Goal: Information Seeking & Learning: Check status

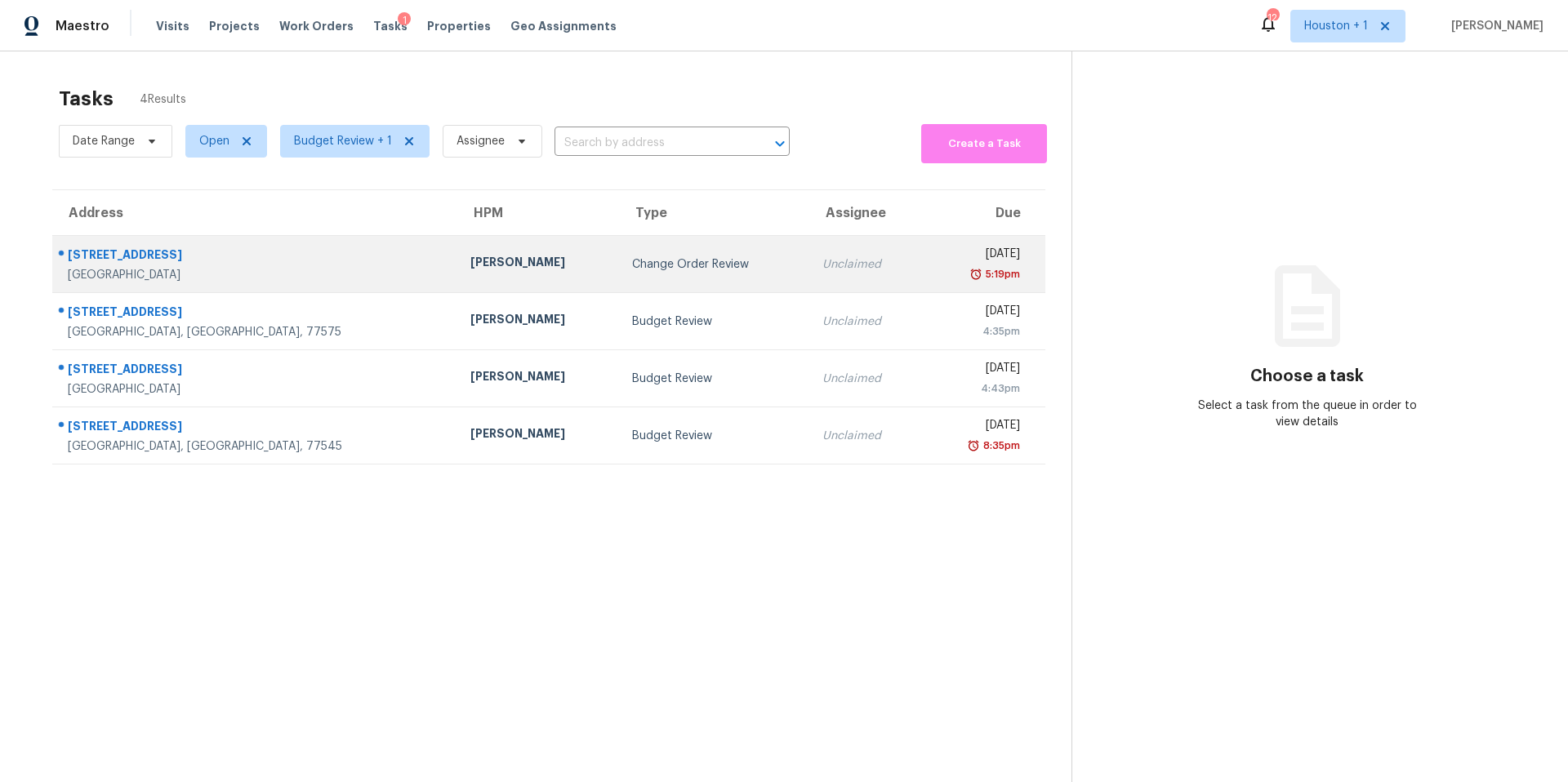
scroll to position [7, 0]
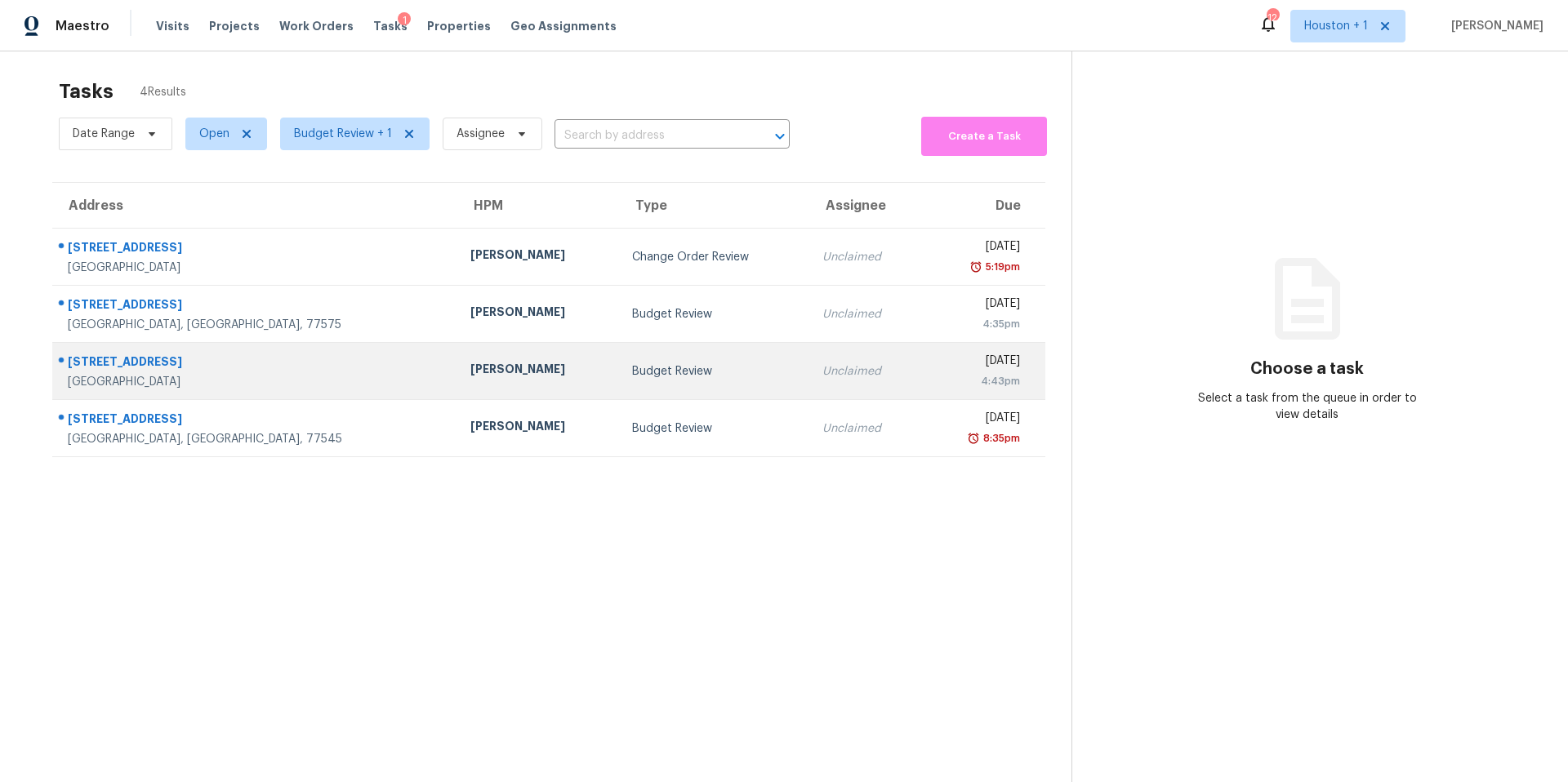
click at [497, 396] on td "Joshua Beatty" at bounding box center [537, 371] width 161 height 57
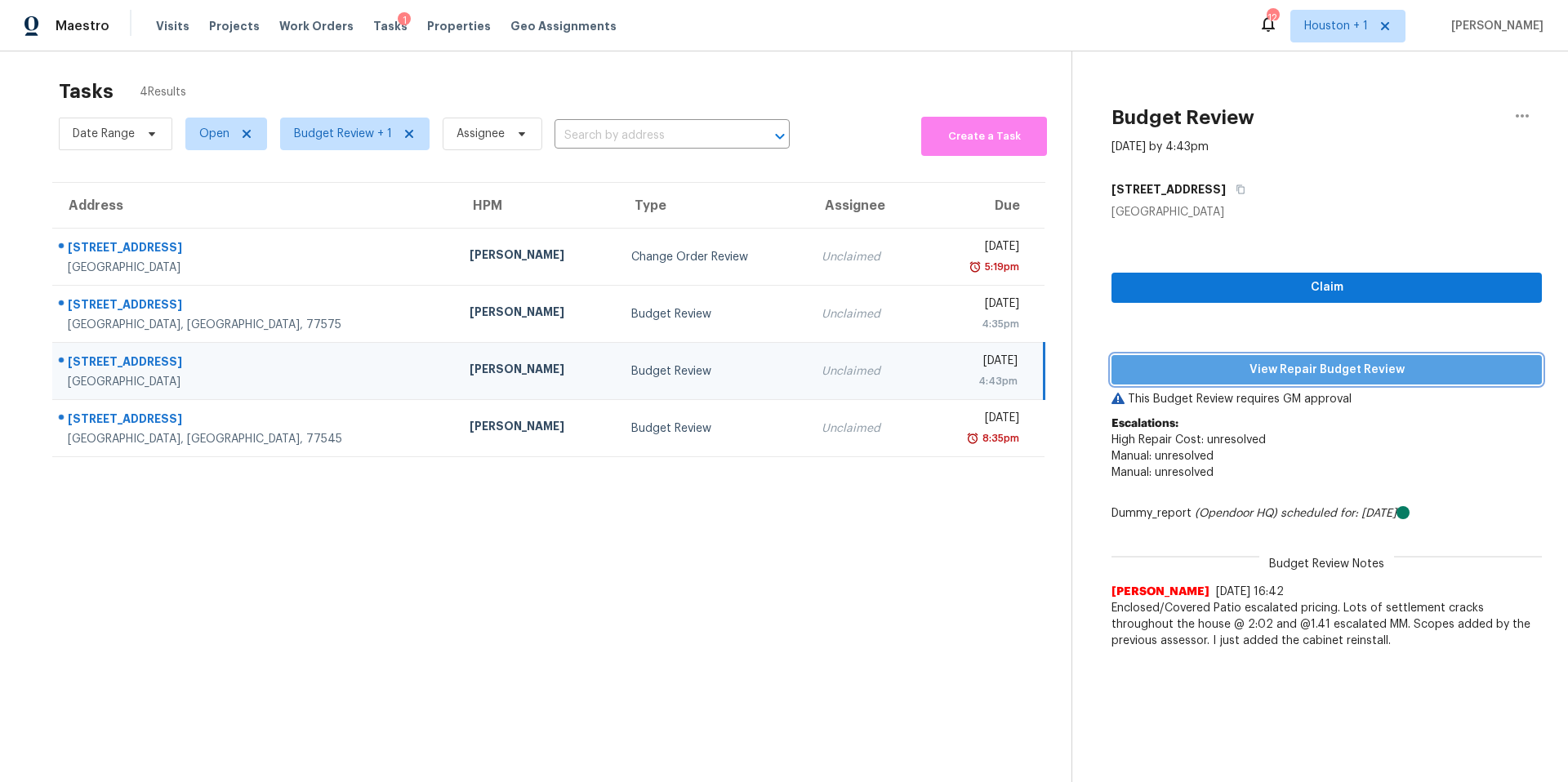
click at [1150, 377] on span "View Repair Budget Review" at bounding box center [1326, 370] width 405 height 21
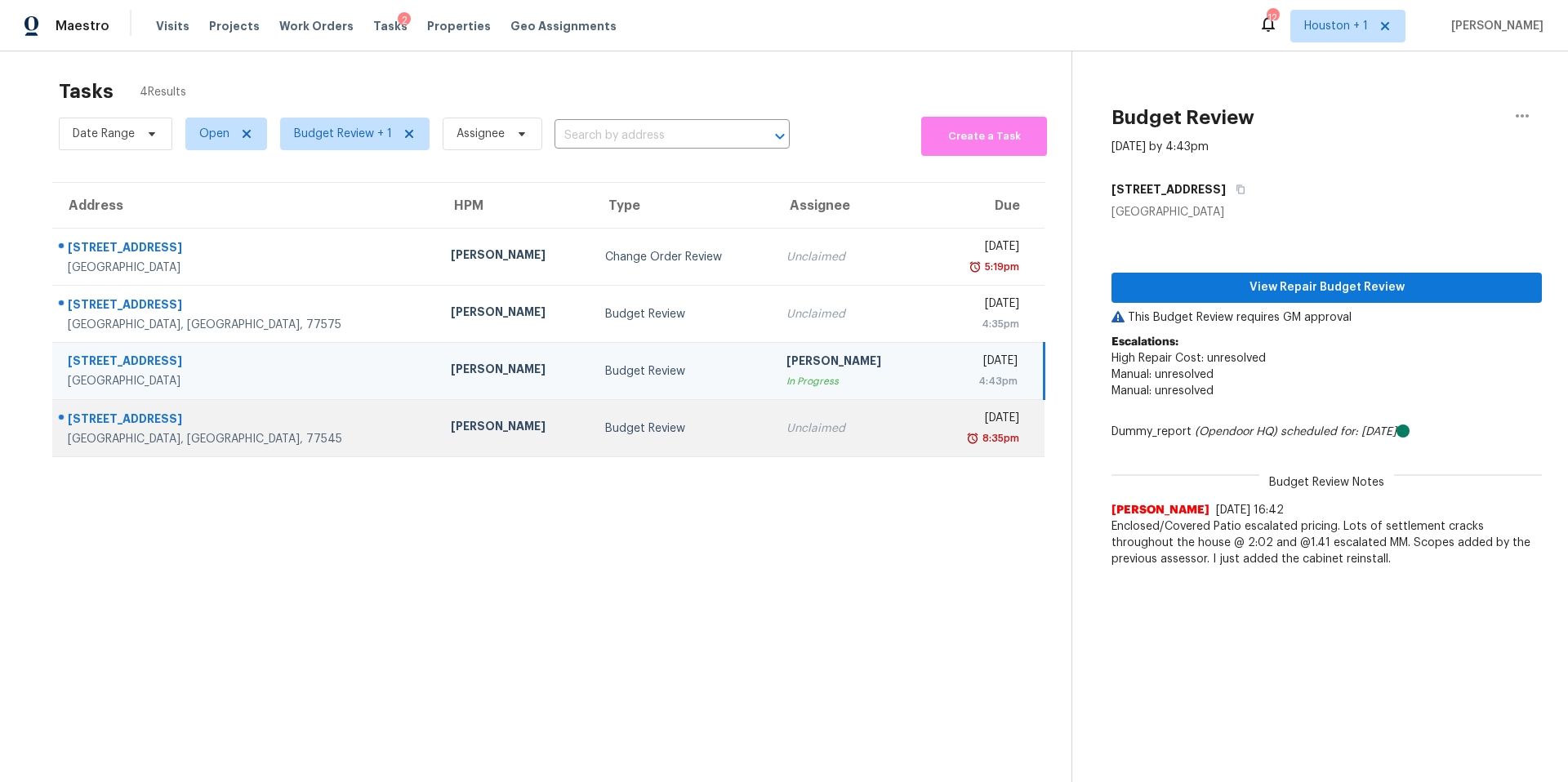
click at [451, 421] on div "Navid Ranjbar" at bounding box center [514, 428] width 127 height 21
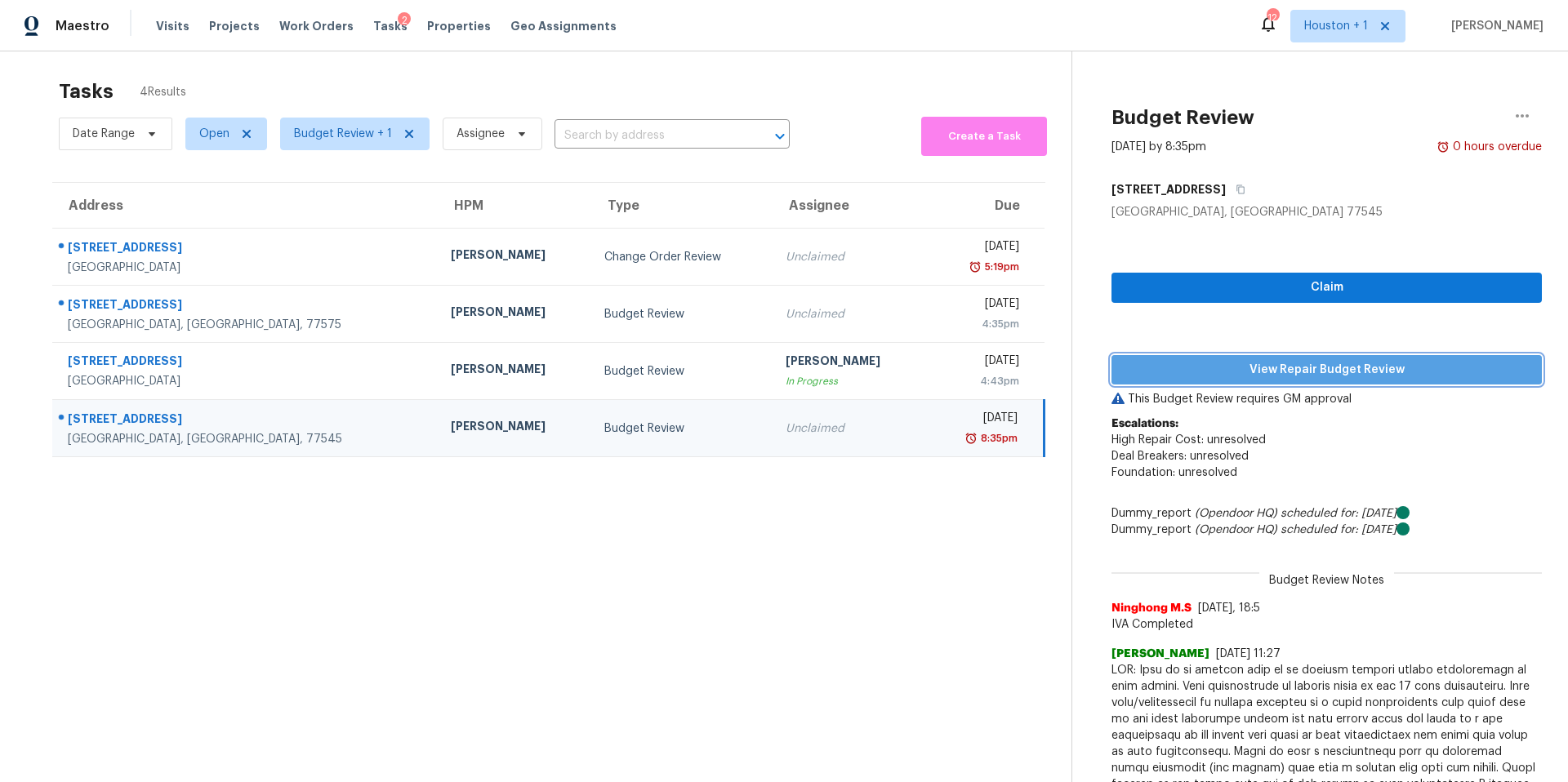
click at [1136, 369] on span "View Repair Budget Review" at bounding box center [1326, 370] width 405 height 21
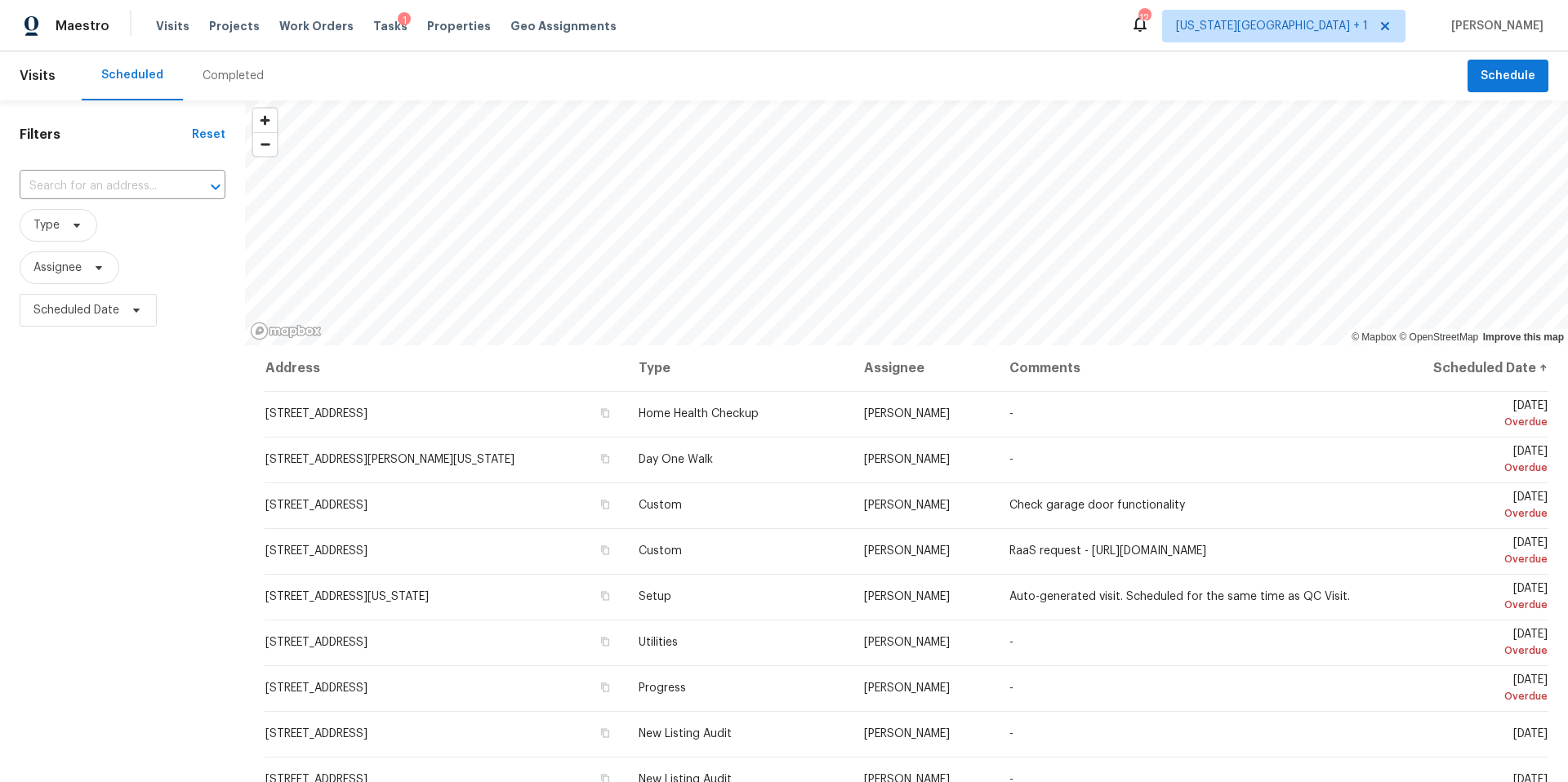
click at [227, 77] on div "Completed" at bounding box center [233, 76] width 61 height 16
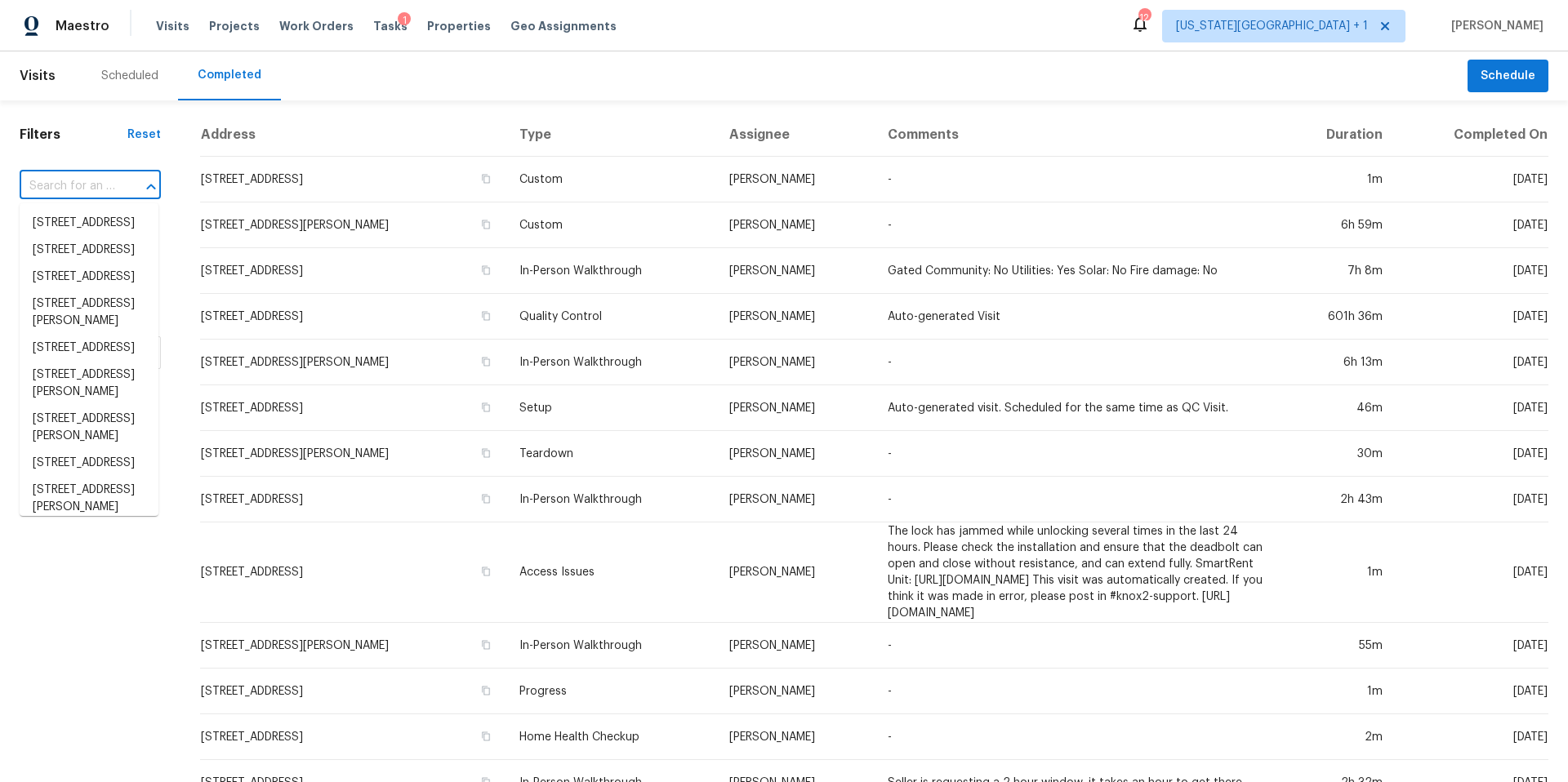
paste input "10925 W 99th St, Overland Park, KS 66214"
type input "10925 W 99th St, Overland Park, KS 66214"
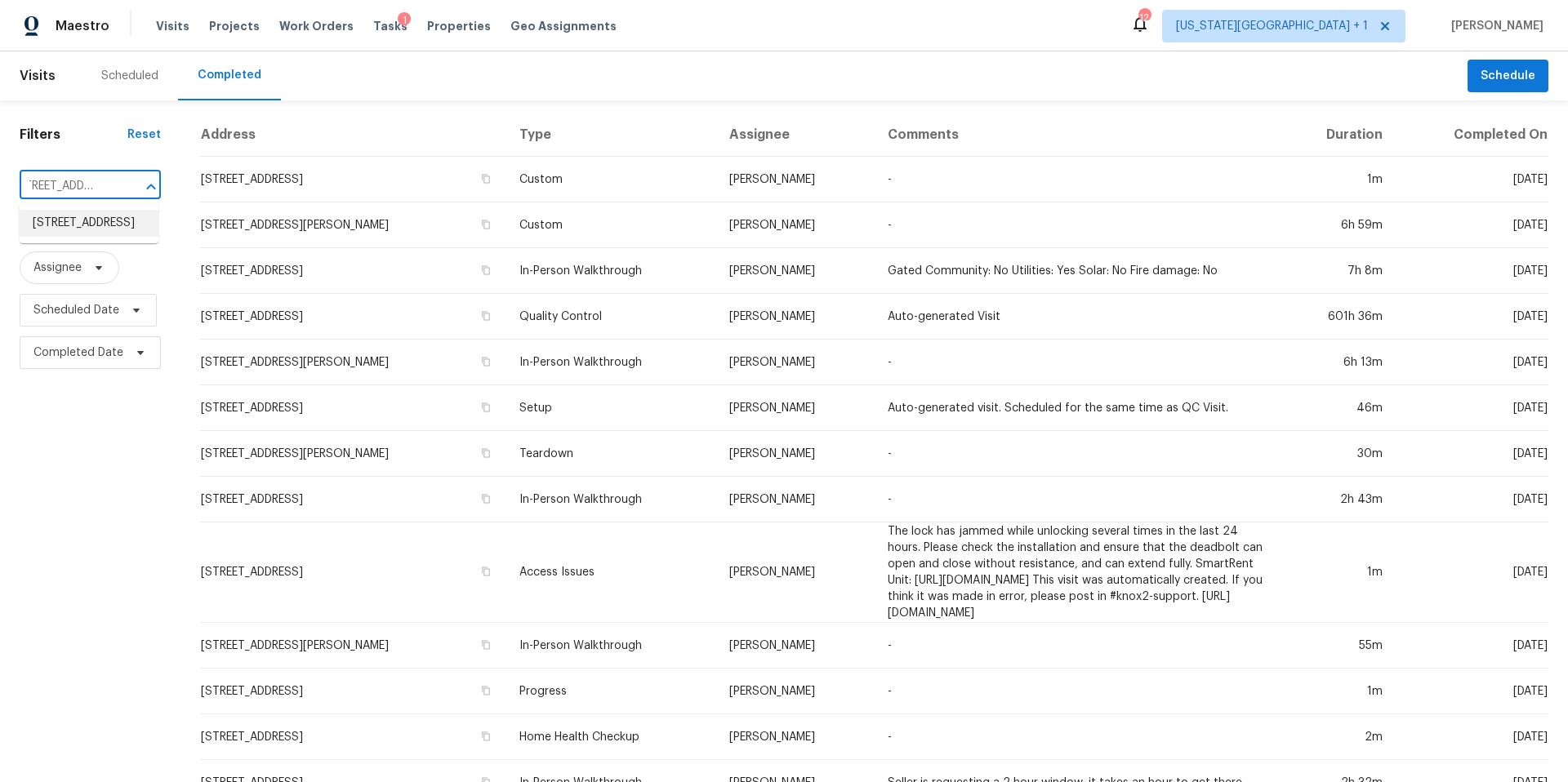
click at [94, 235] on li "10925 W 99th St, Overland Park, KS 66214" at bounding box center [89, 223] width 139 height 27
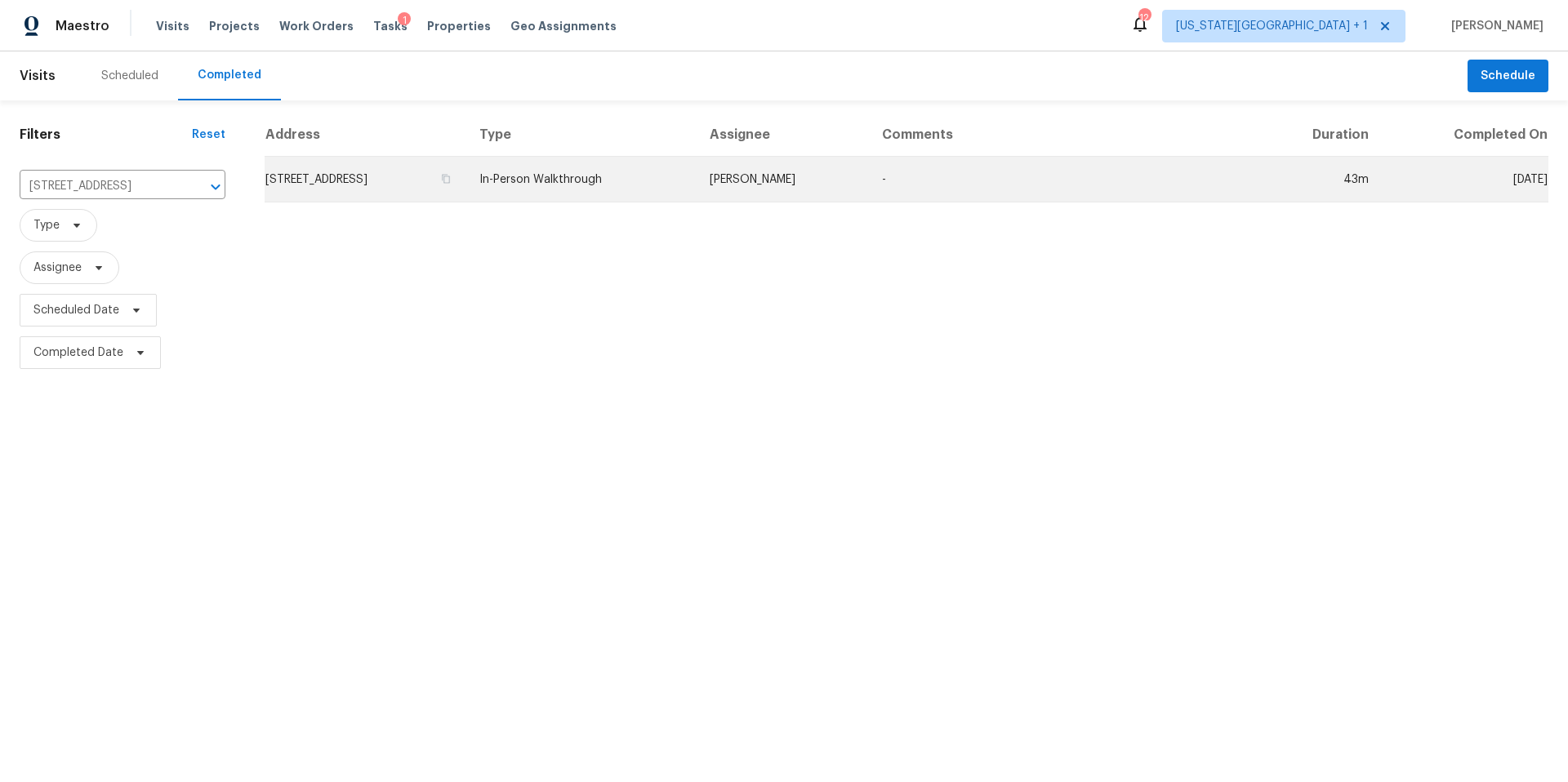
click at [341, 185] on td "10925 W 99th St, Overland Park, KS 66214" at bounding box center [366, 179] width 202 height 46
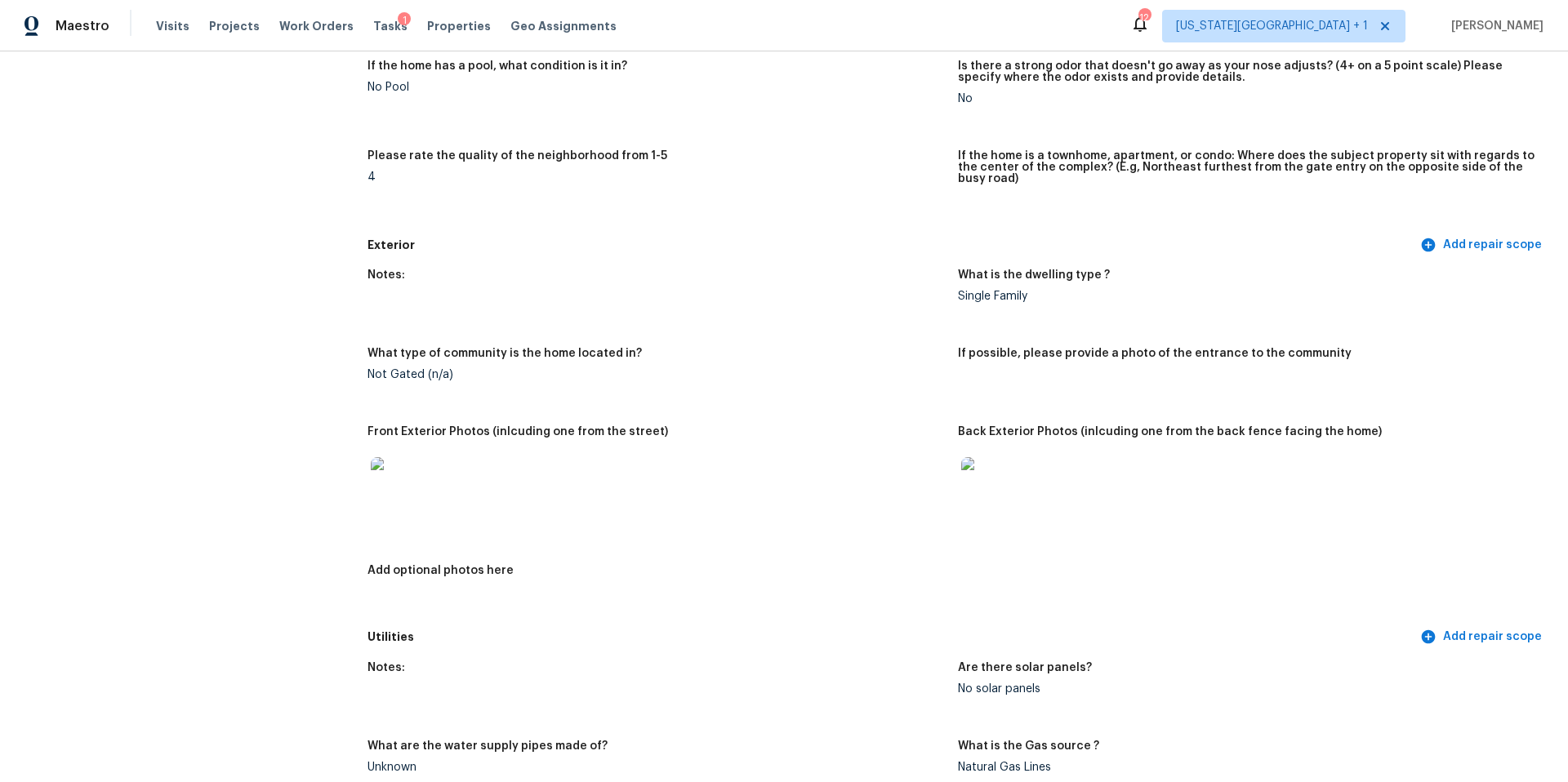
scroll to position [417, 0]
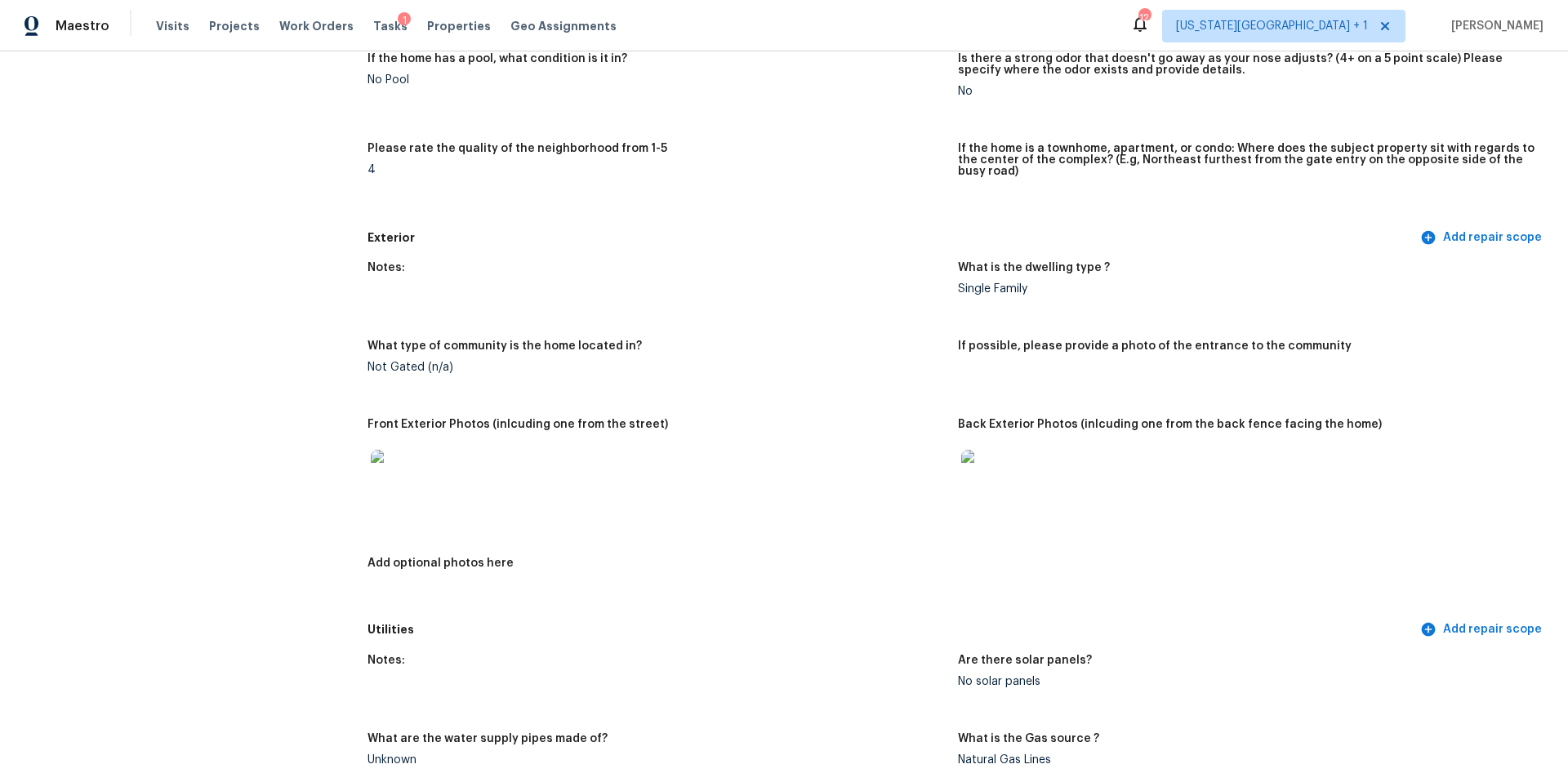
click at [375, 463] on img at bounding box center [397, 476] width 52 height 52
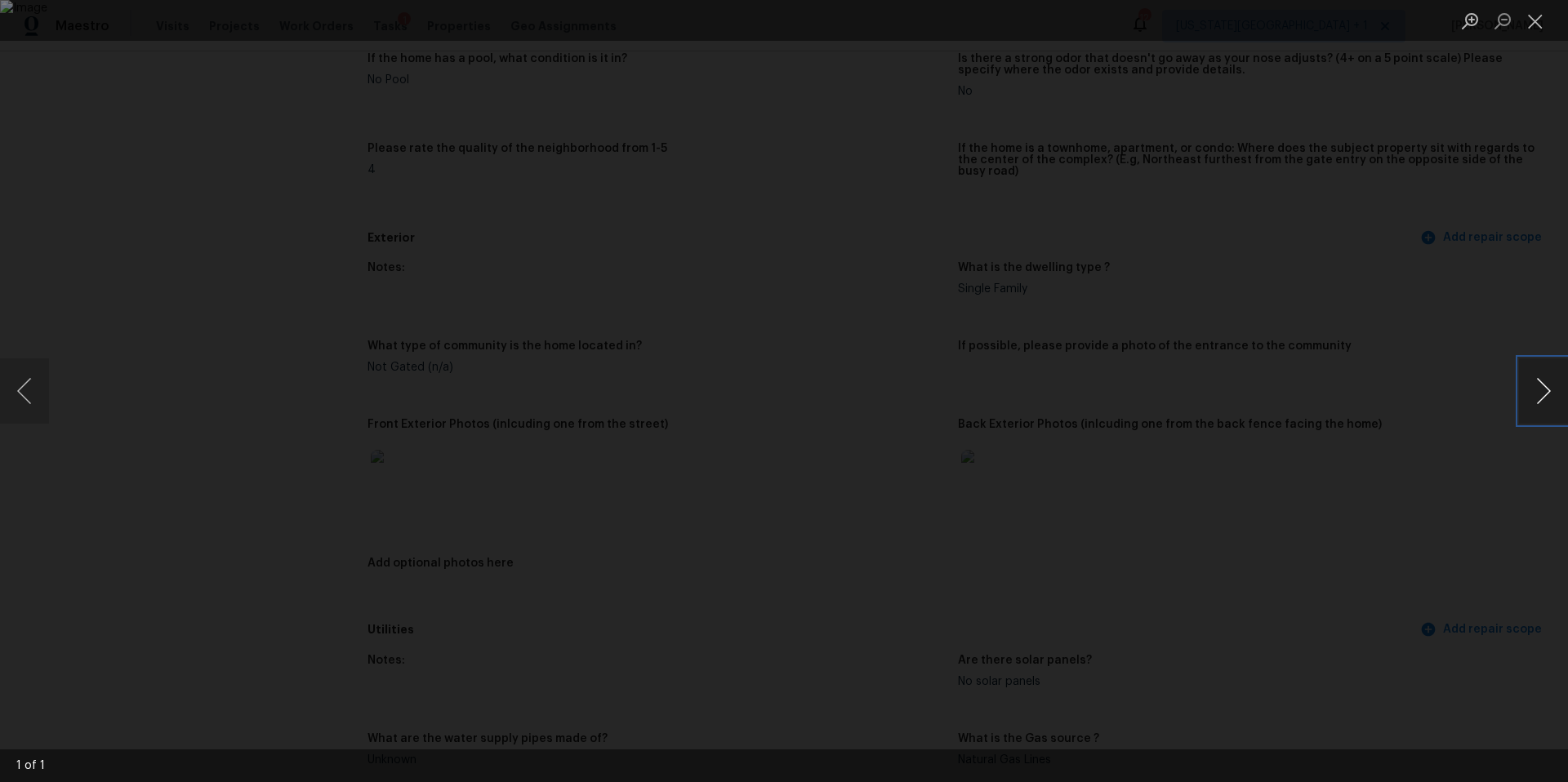
click at [1523, 396] on button "Next image" at bounding box center [1543, 391] width 49 height 65
click at [1435, 439] on div "Lightbox" at bounding box center [784, 391] width 1568 height 782
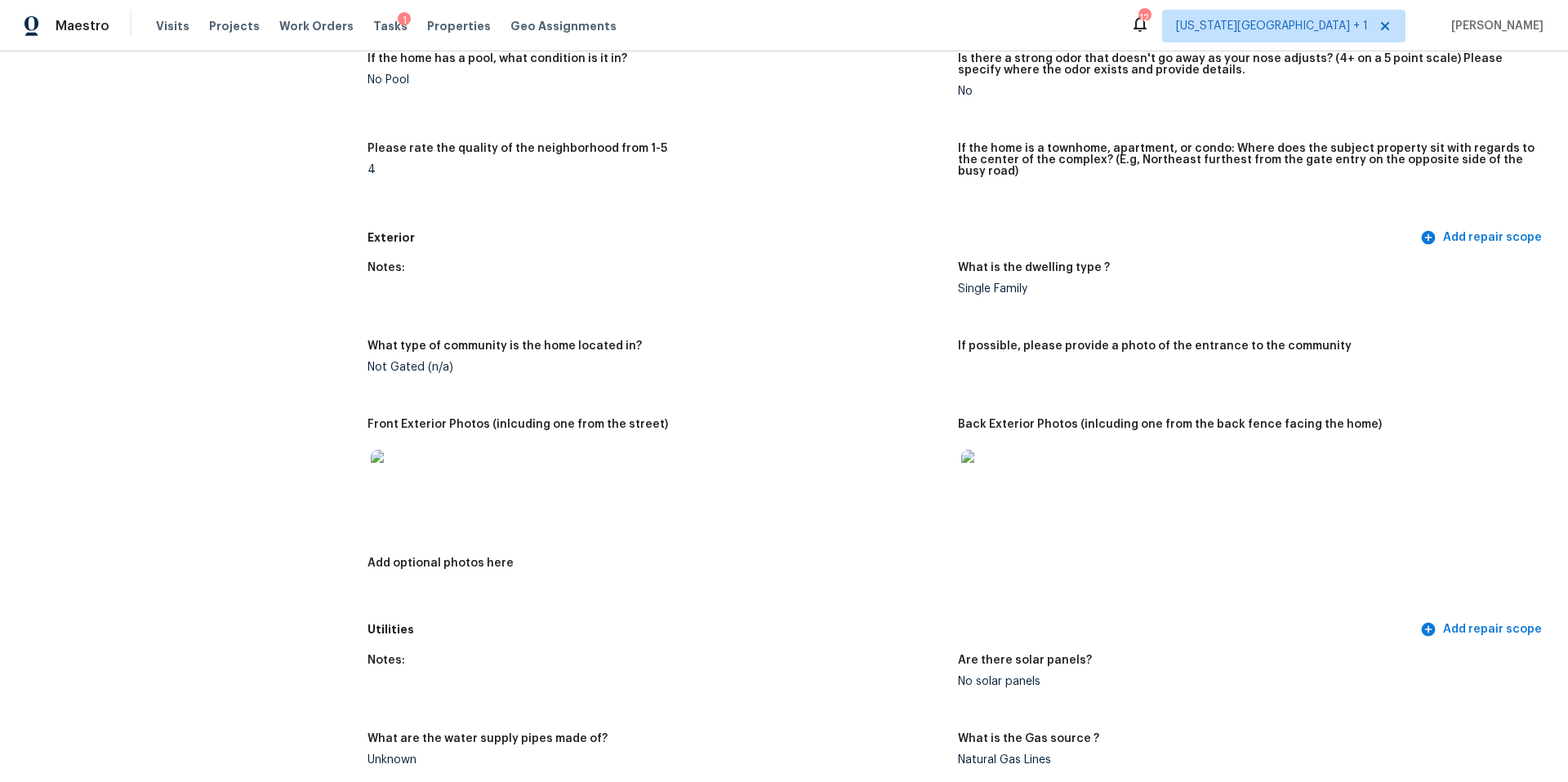
click at [1005, 466] on img at bounding box center [988, 476] width 52 height 52
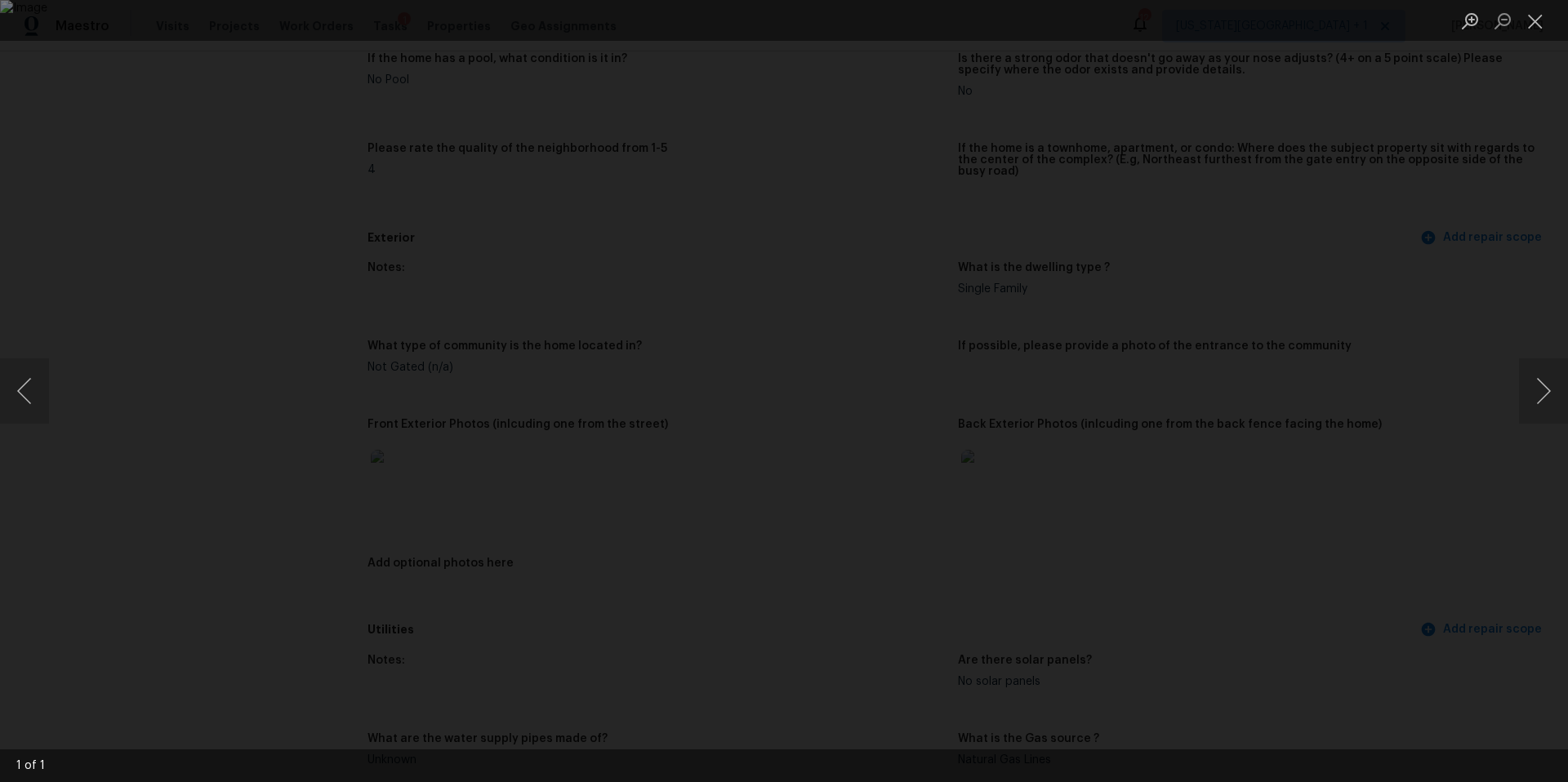
click at [1353, 486] on div "Lightbox" at bounding box center [784, 391] width 1568 height 782
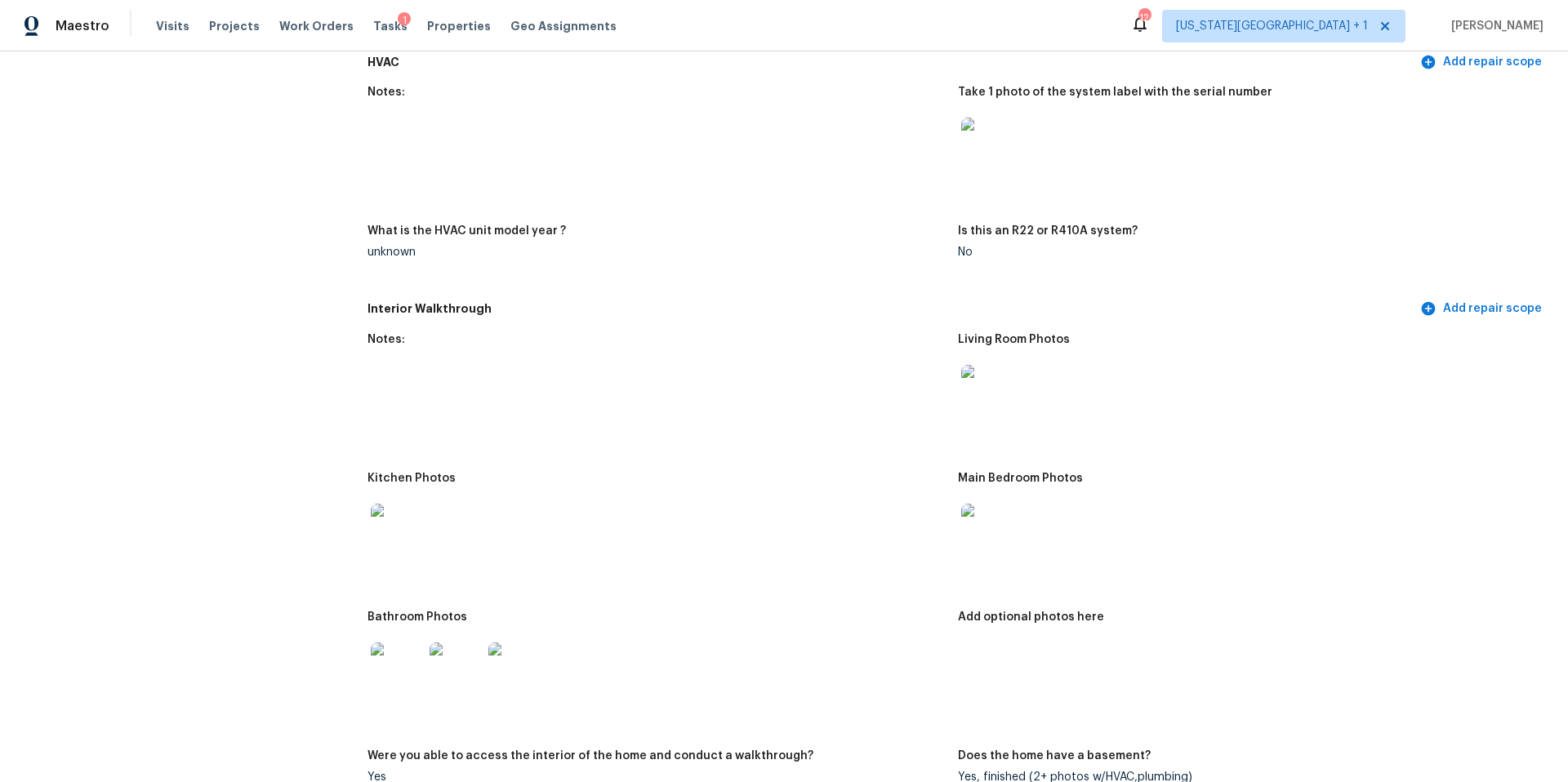
scroll to position [1496, 0]
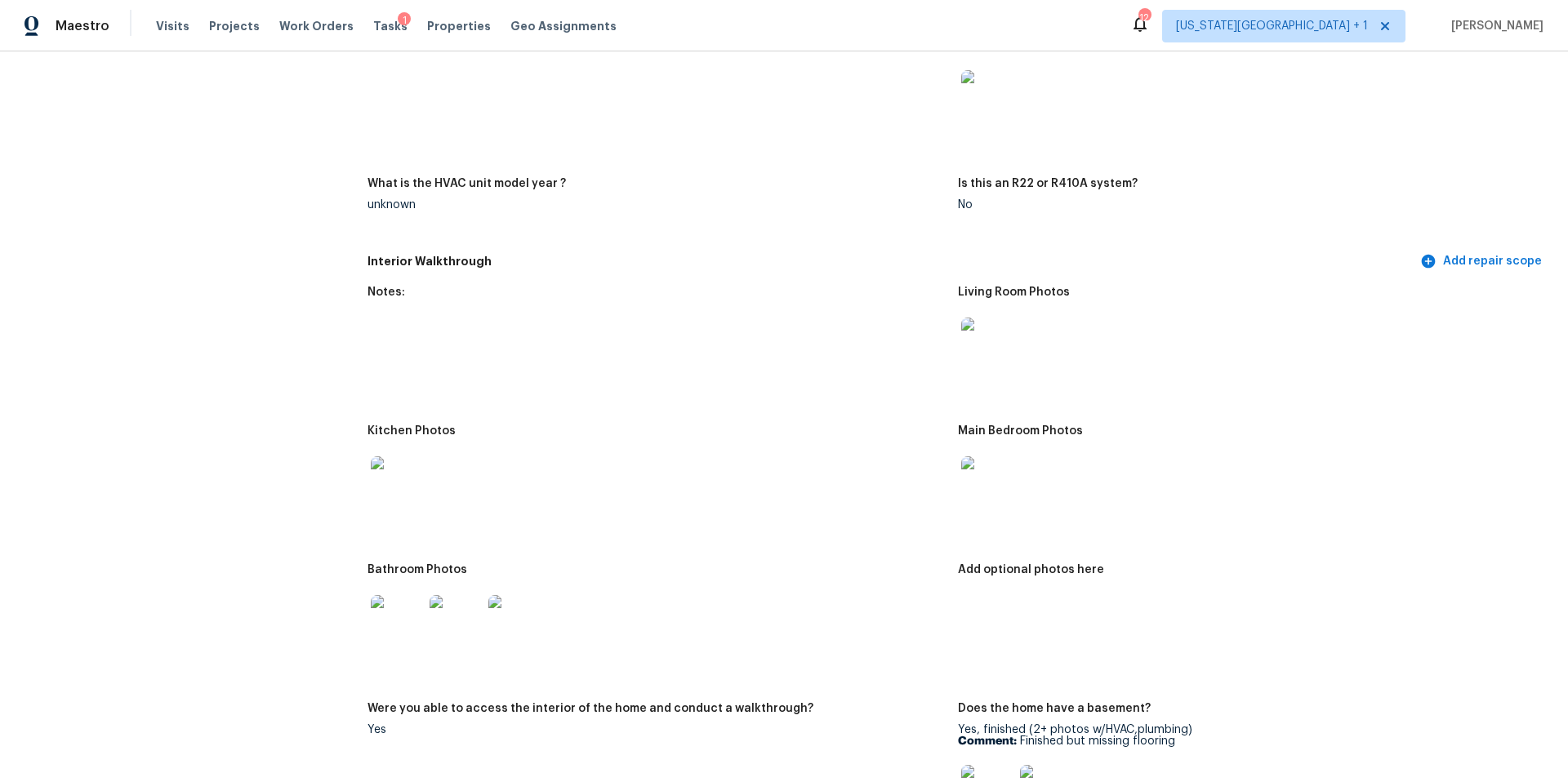
click at [997, 322] on img at bounding box center [988, 344] width 52 height 52
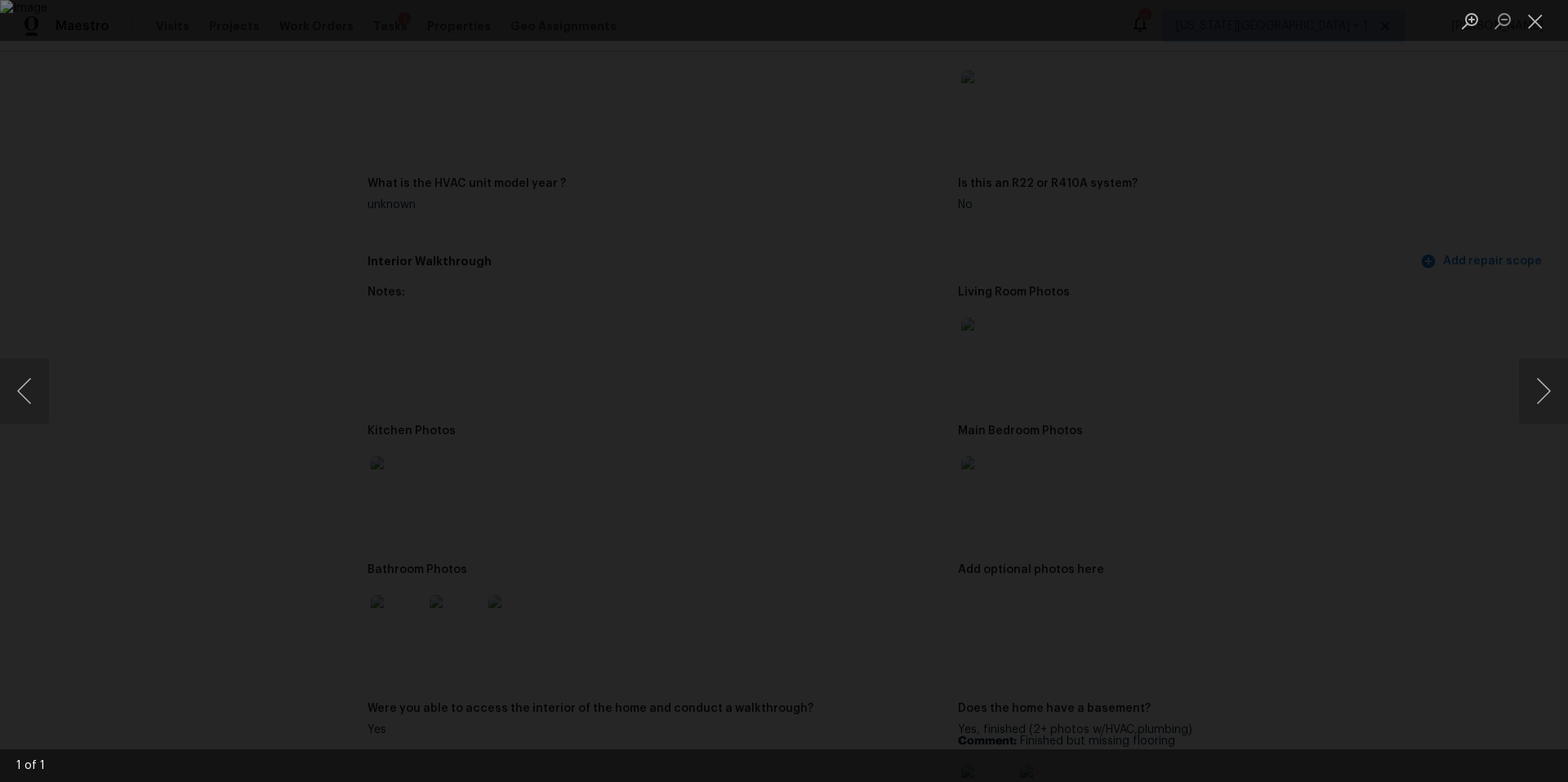
click at [1480, 427] on div "Lightbox" at bounding box center [784, 391] width 1568 height 782
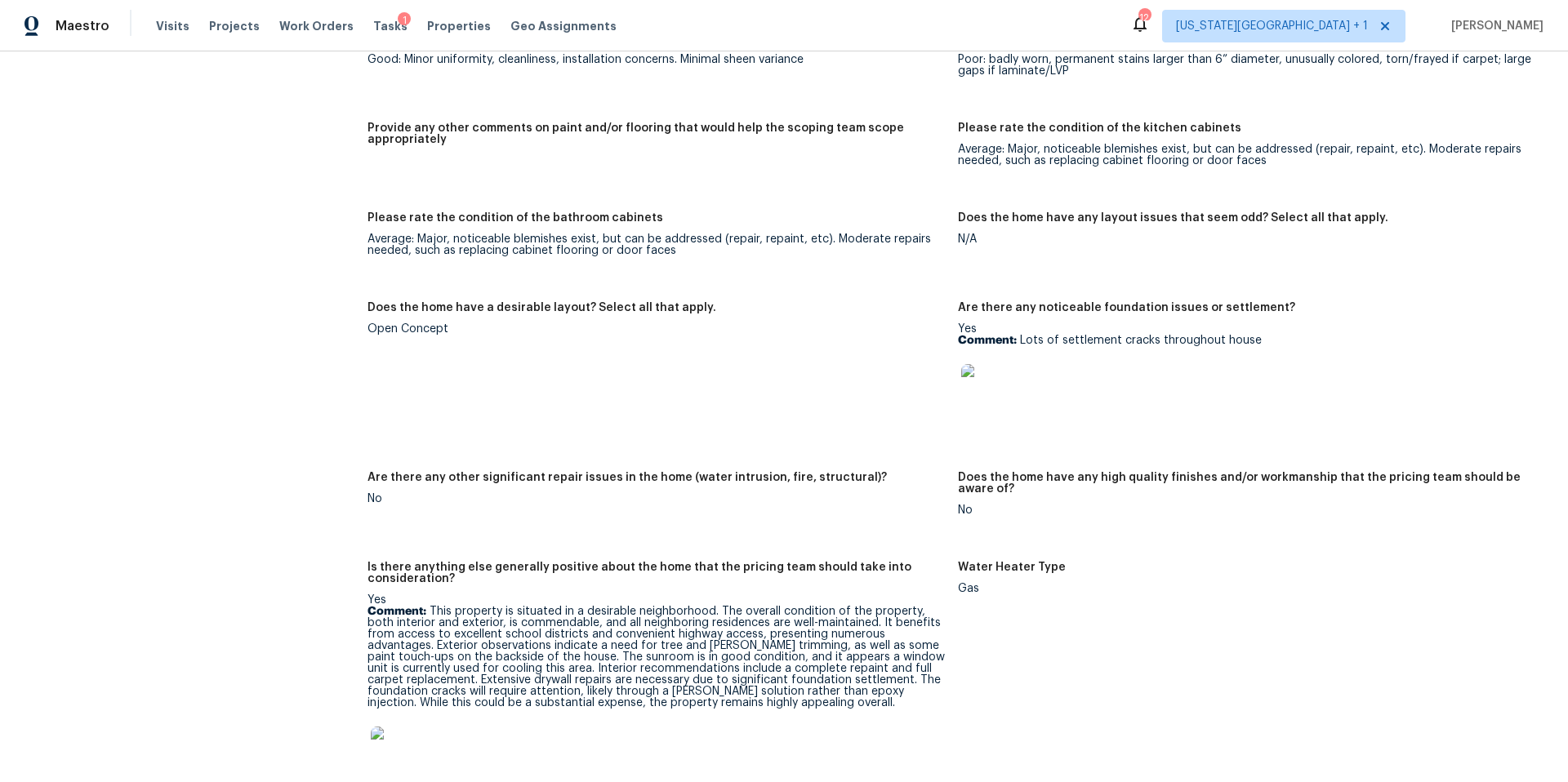
scroll to position [2495, 0]
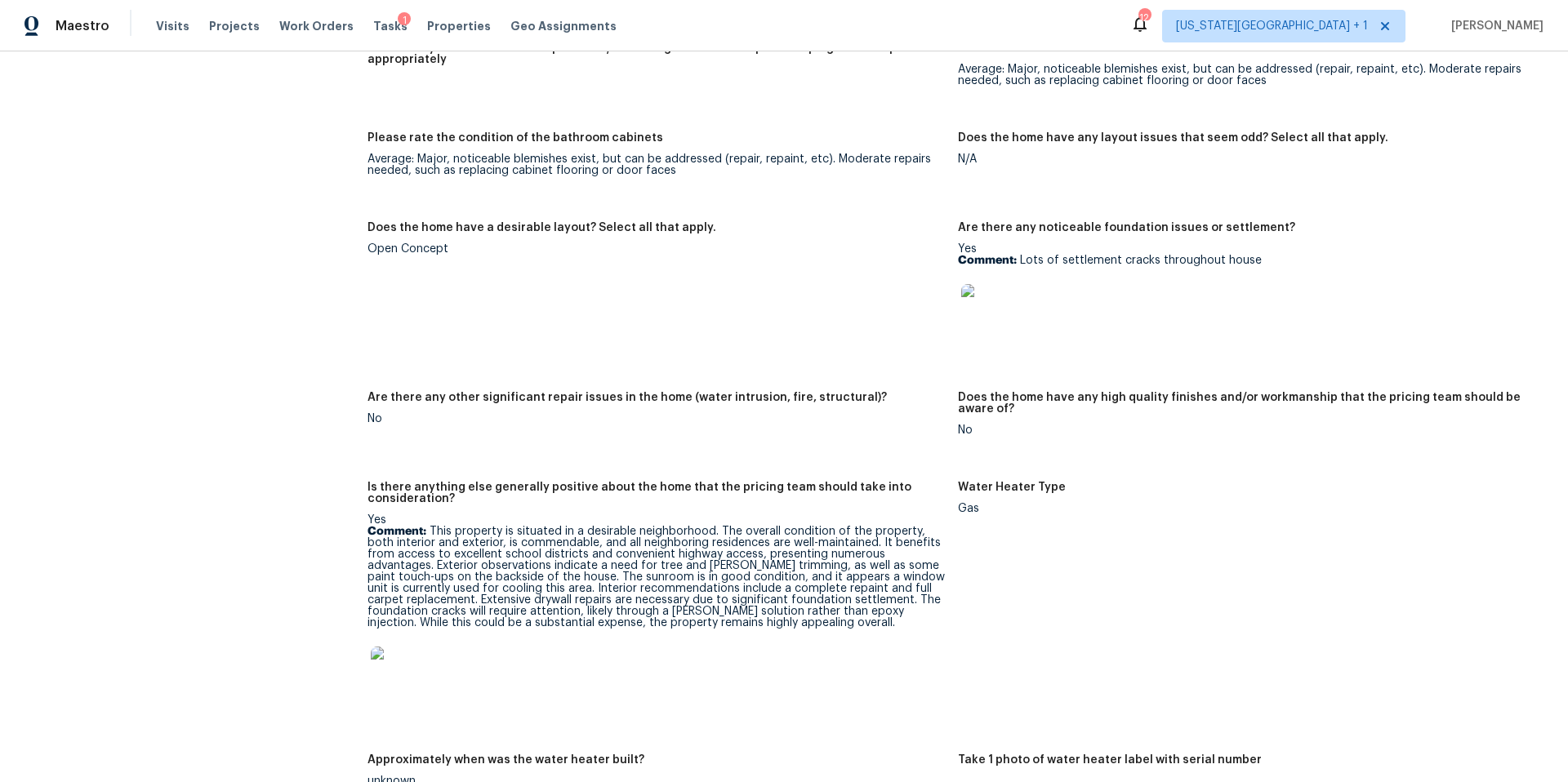
click at [993, 292] on img at bounding box center [988, 310] width 52 height 52
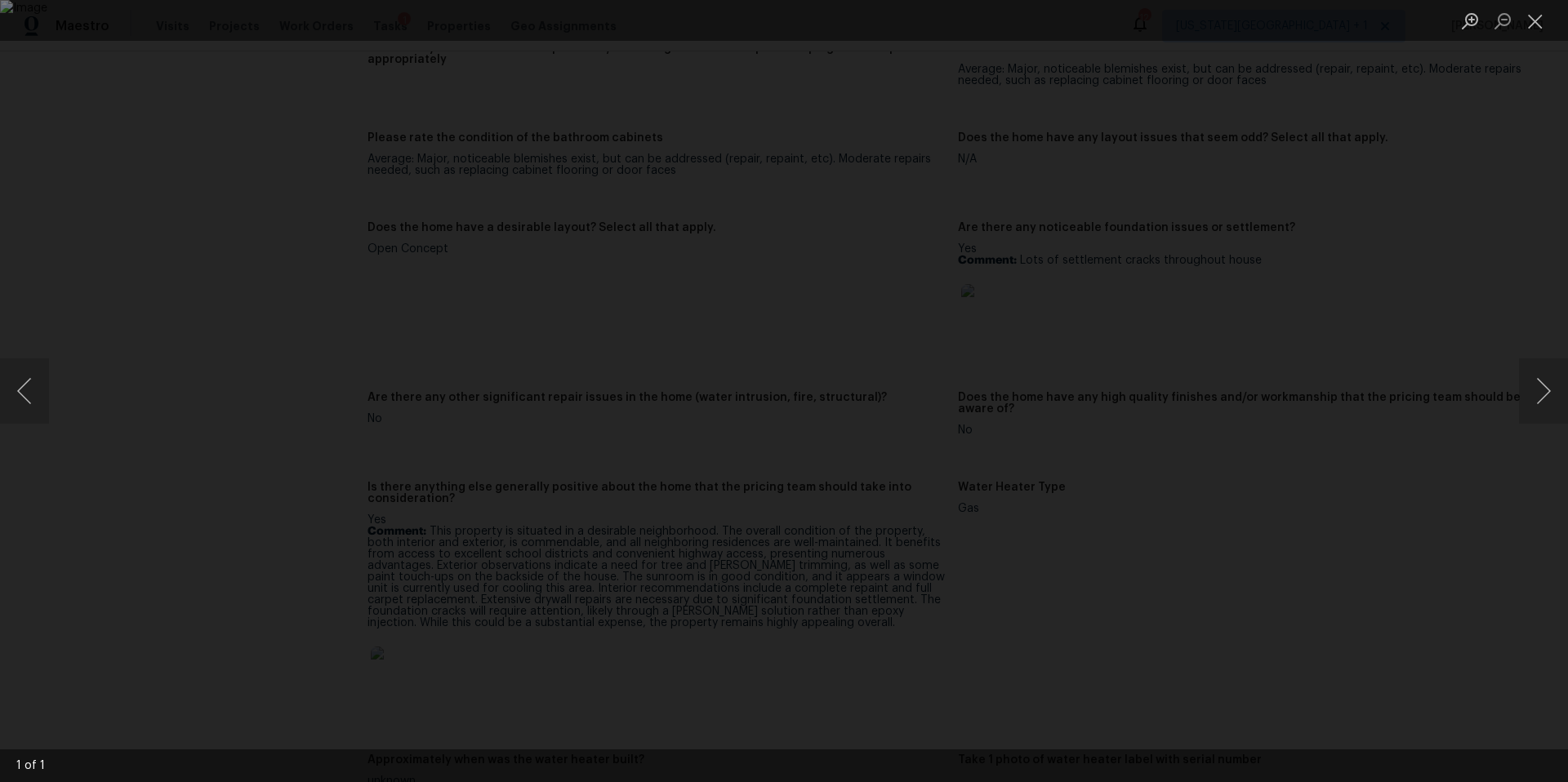
click at [1372, 399] on div "Lightbox" at bounding box center [784, 391] width 1568 height 782
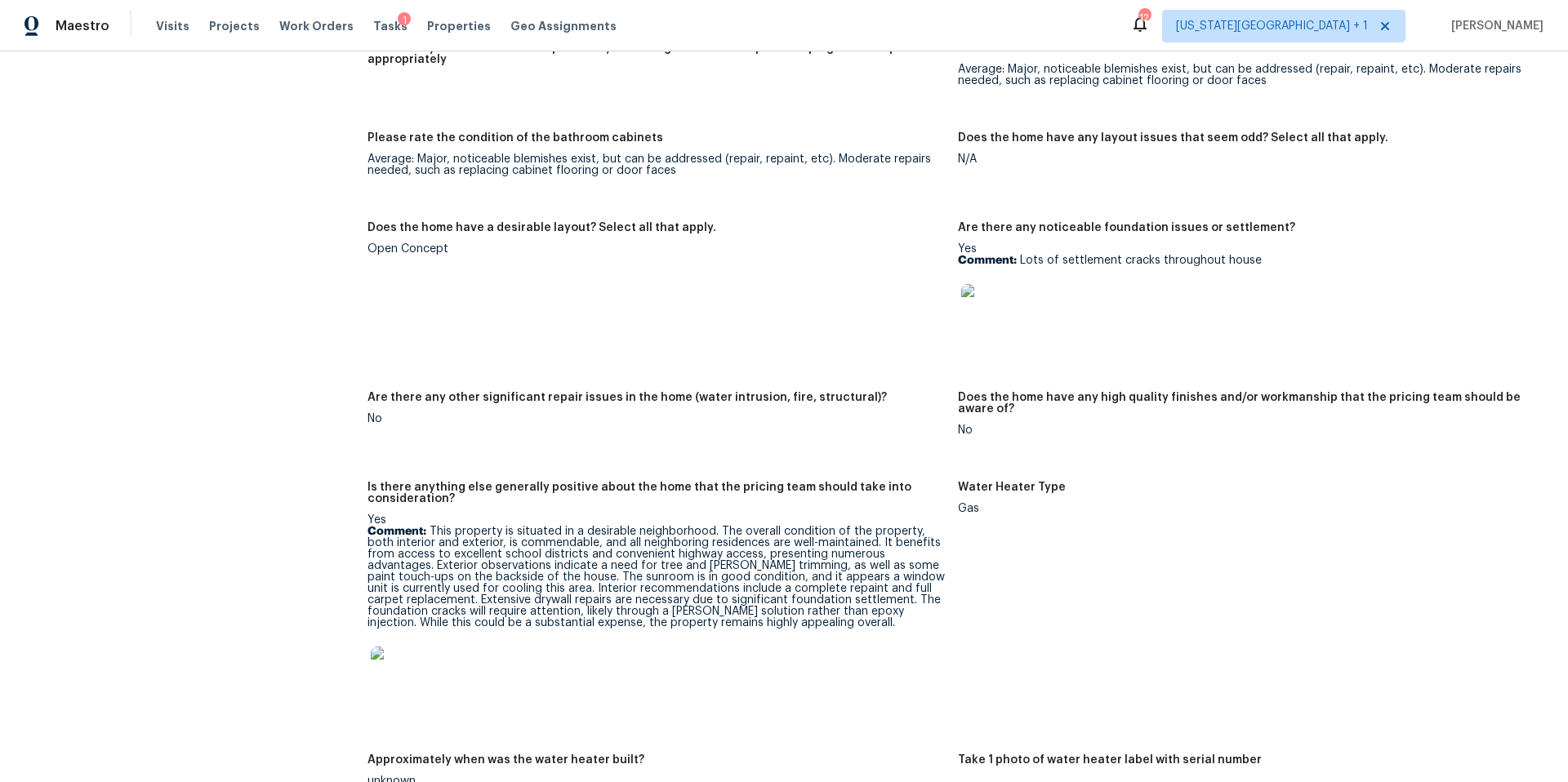
click at [403, 654] on img at bounding box center [397, 673] width 52 height 52
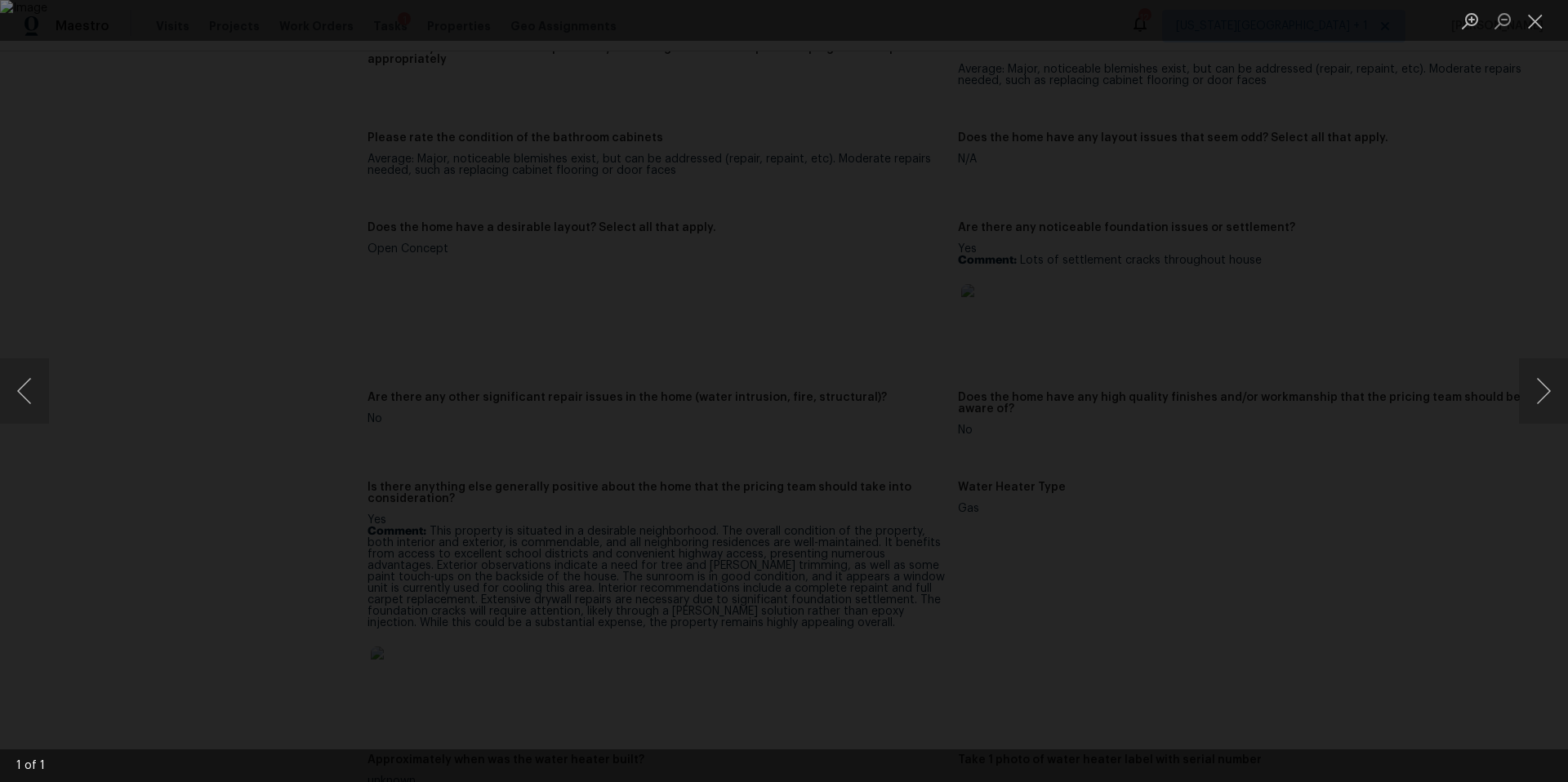
click at [186, 240] on div "Lightbox" at bounding box center [784, 391] width 1568 height 782
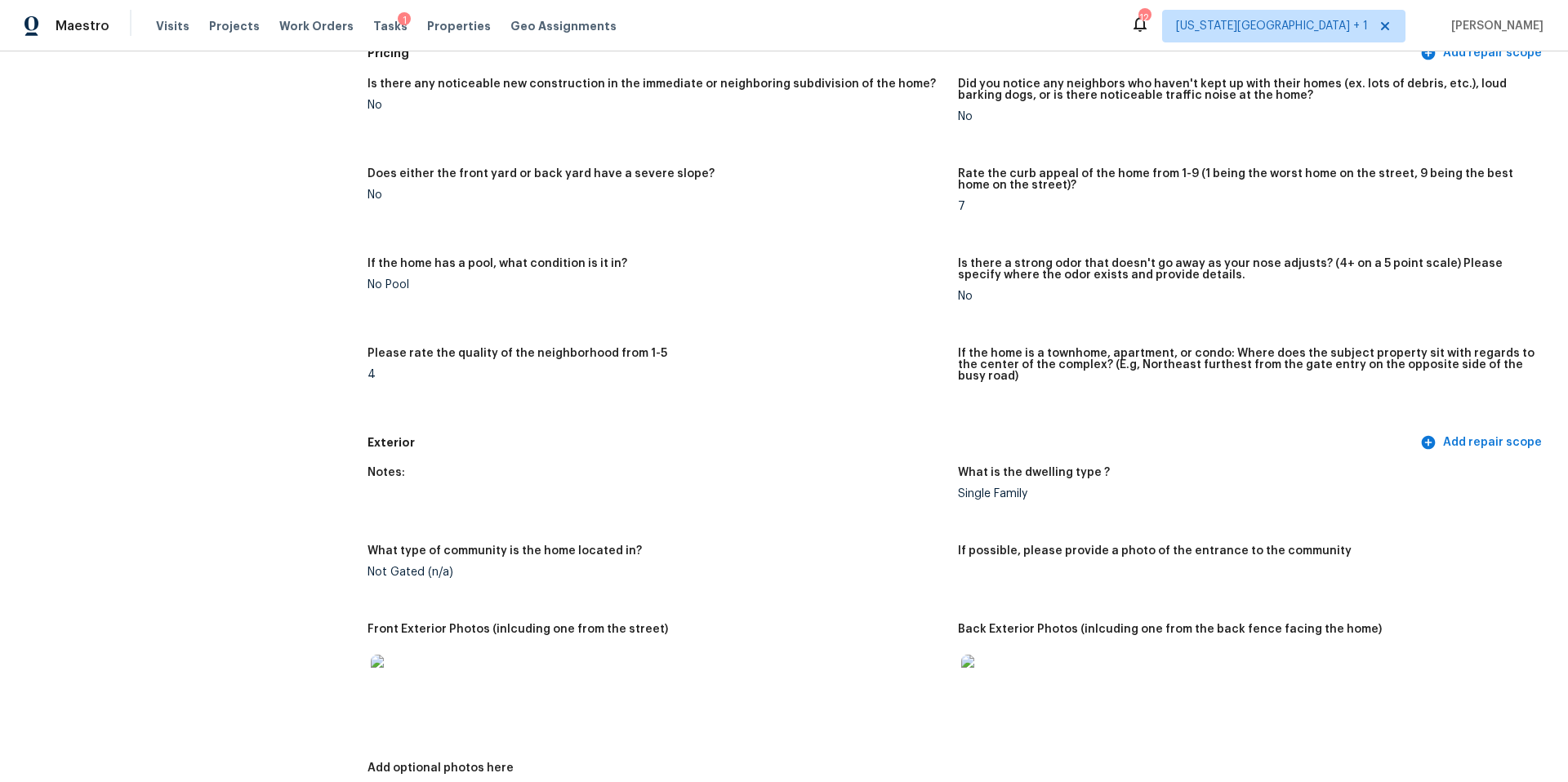
scroll to position [0, 0]
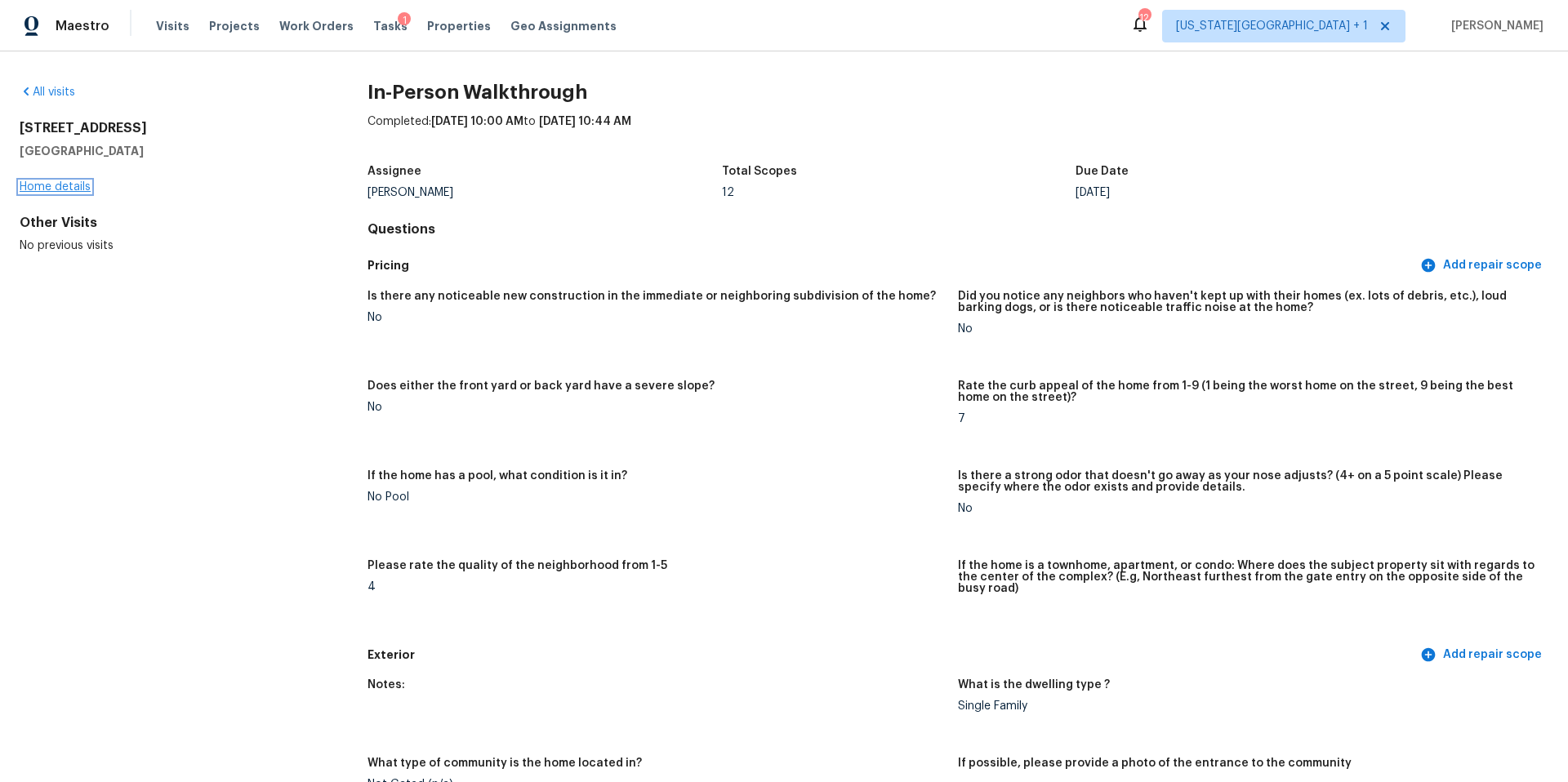
click at [68, 184] on link "Home details" at bounding box center [55, 186] width 71 height 12
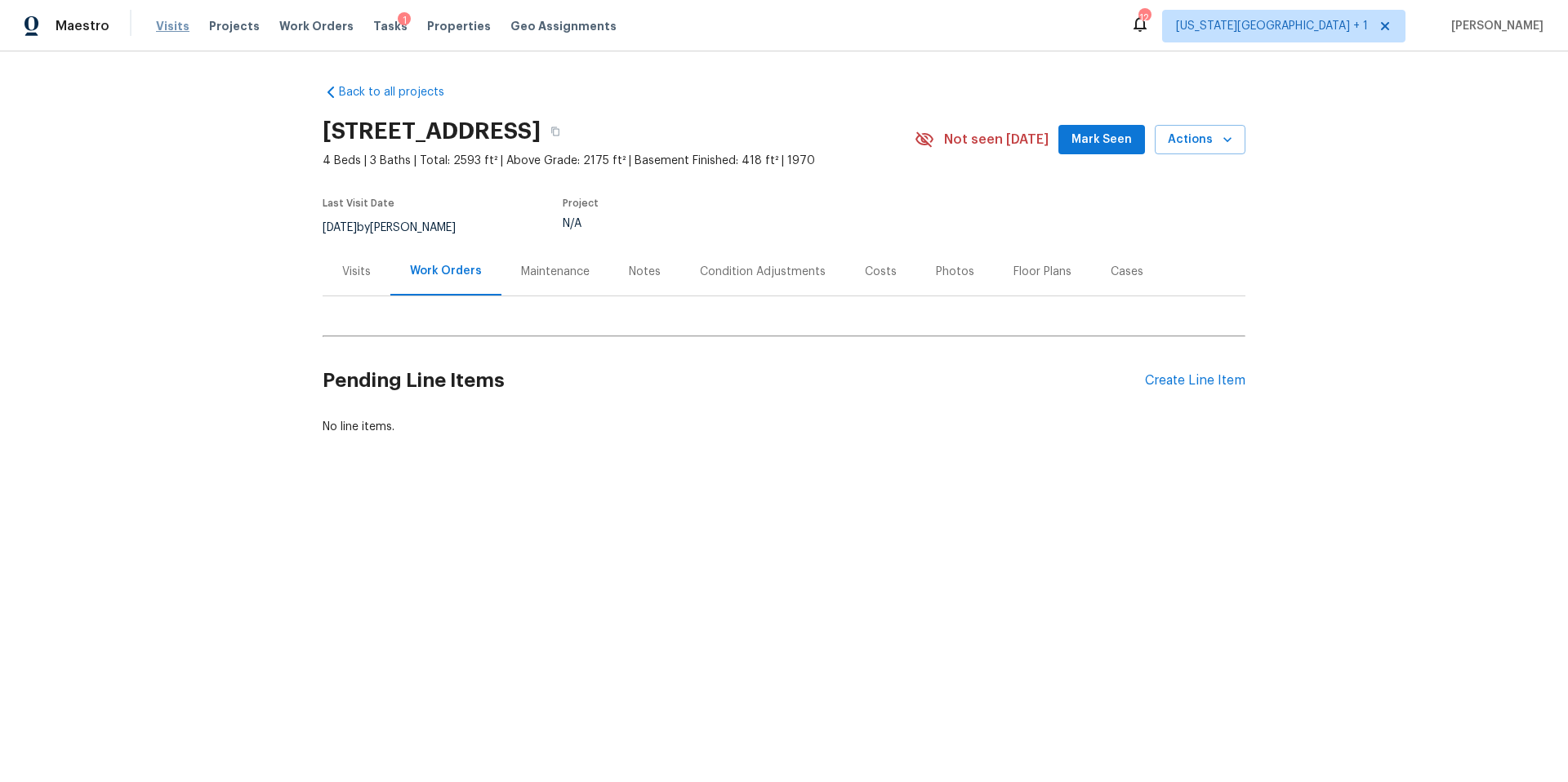
click at [173, 26] on span "Visits" at bounding box center [172, 26] width 33 height 16
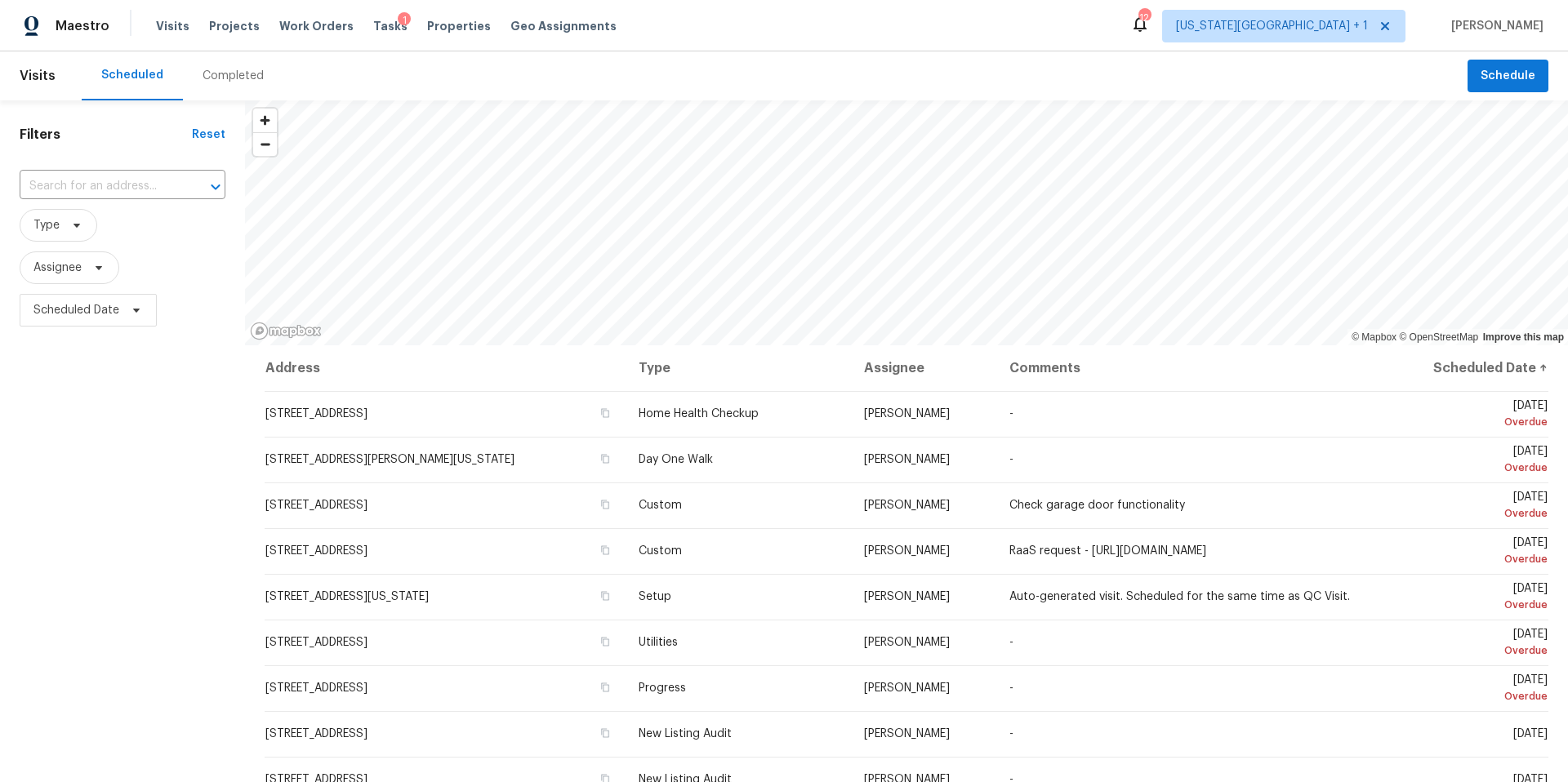
click at [231, 77] on div "Completed" at bounding box center [233, 76] width 61 height 16
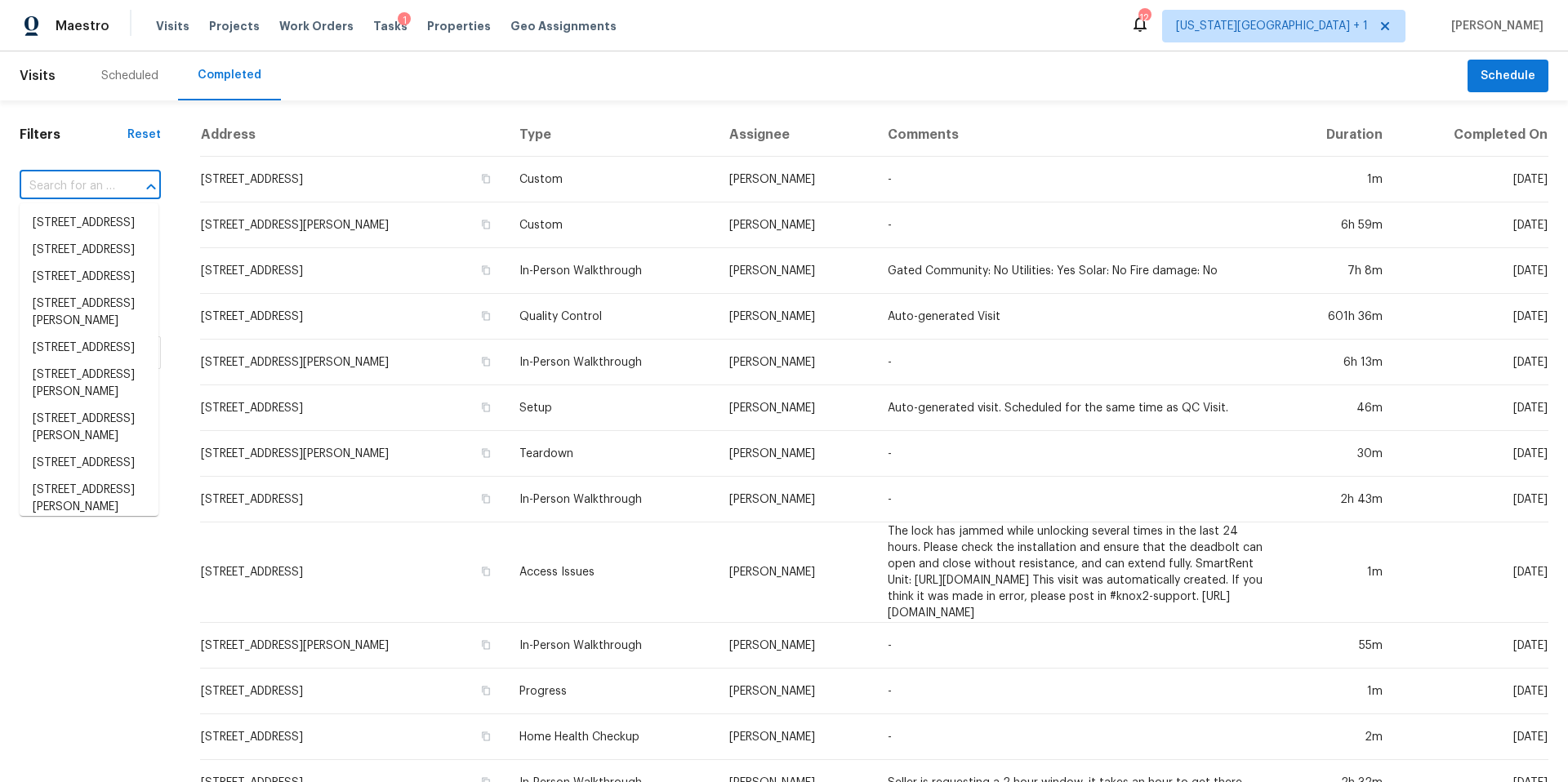
click at [79, 179] on input "text" at bounding box center [68, 186] width 96 height 25
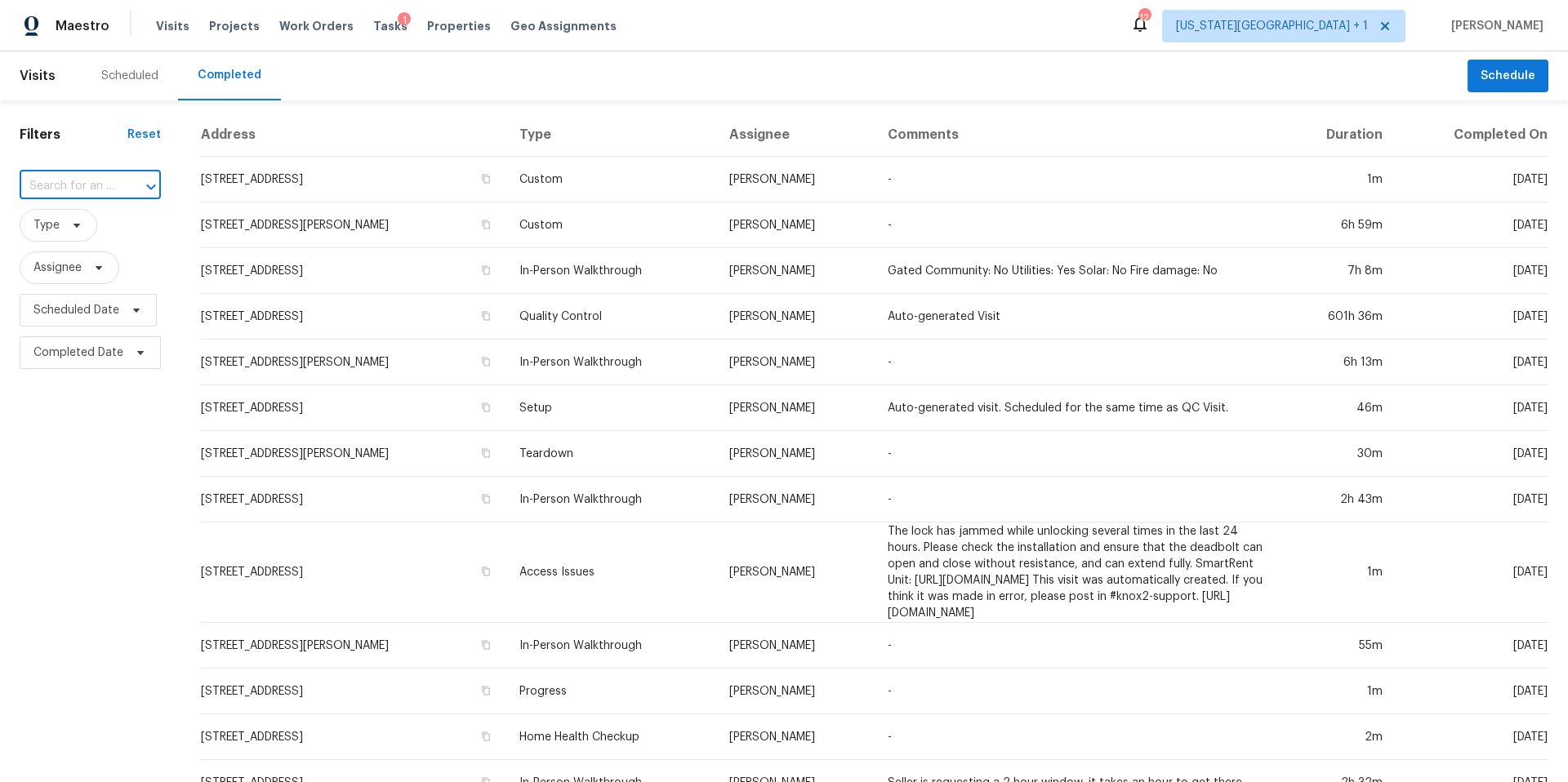
paste input "1419 N San Jacinto St, Liberty, TX 77575"
type input "1419 N San Jacinto St, Liberty, TX 77575"
click at [79, 237] on li "1419 N San Jacinto St, Liberty, TX 77575" at bounding box center [89, 223] width 139 height 27
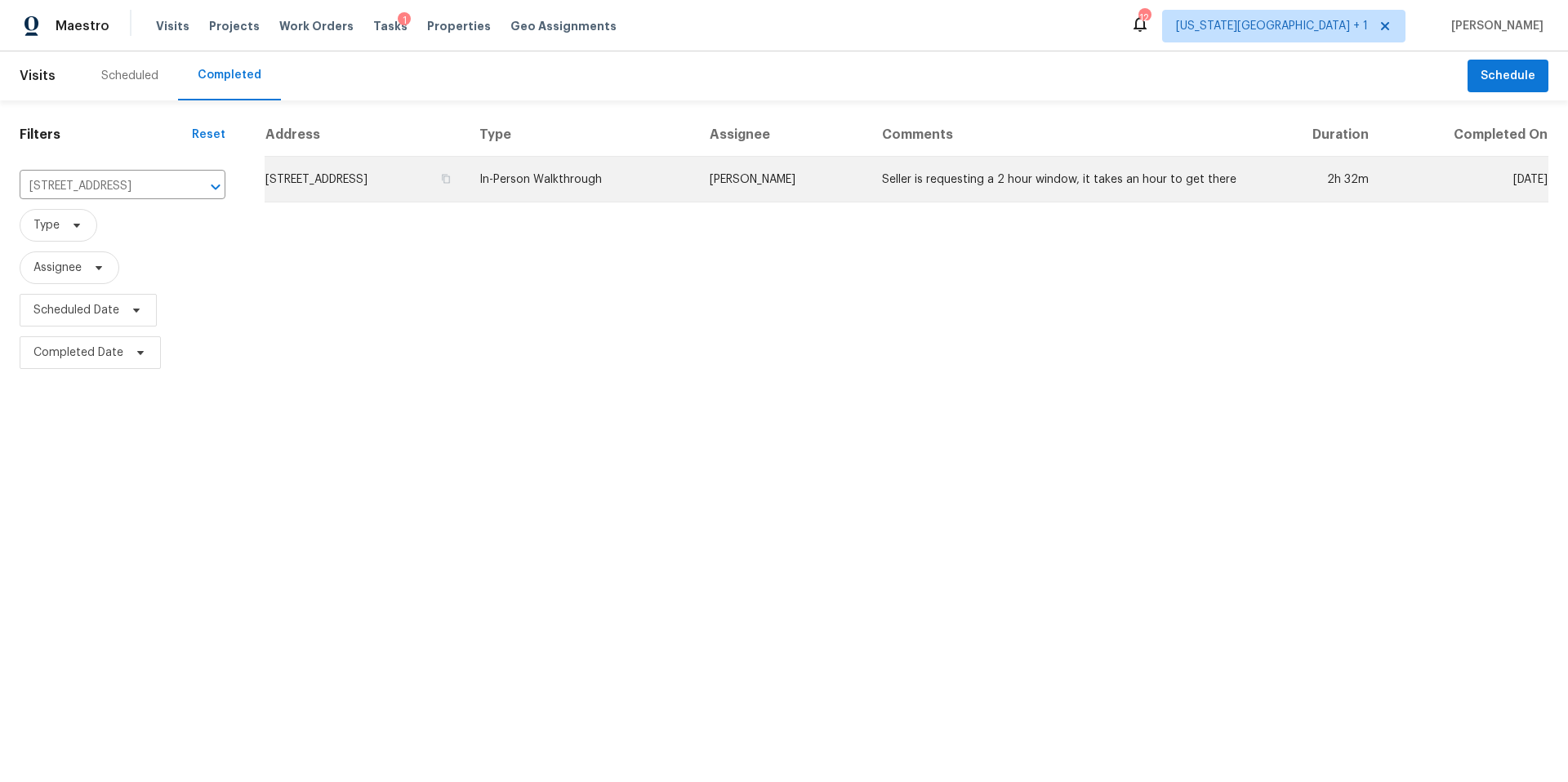
click at [332, 189] on td "1419 N San Jacinto St, Liberty, TX 77575" at bounding box center [366, 179] width 202 height 46
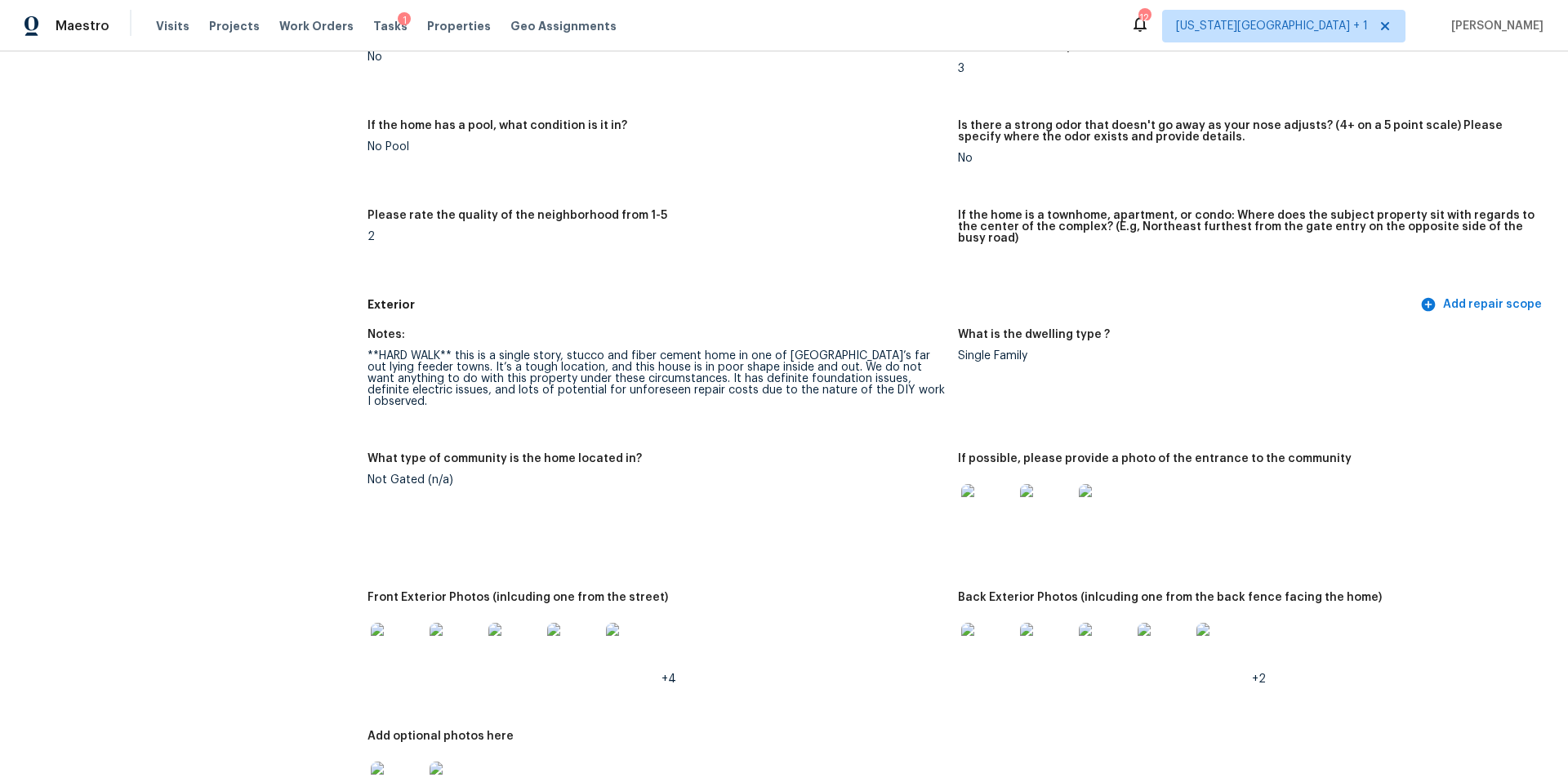
scroll to position [355, 0]
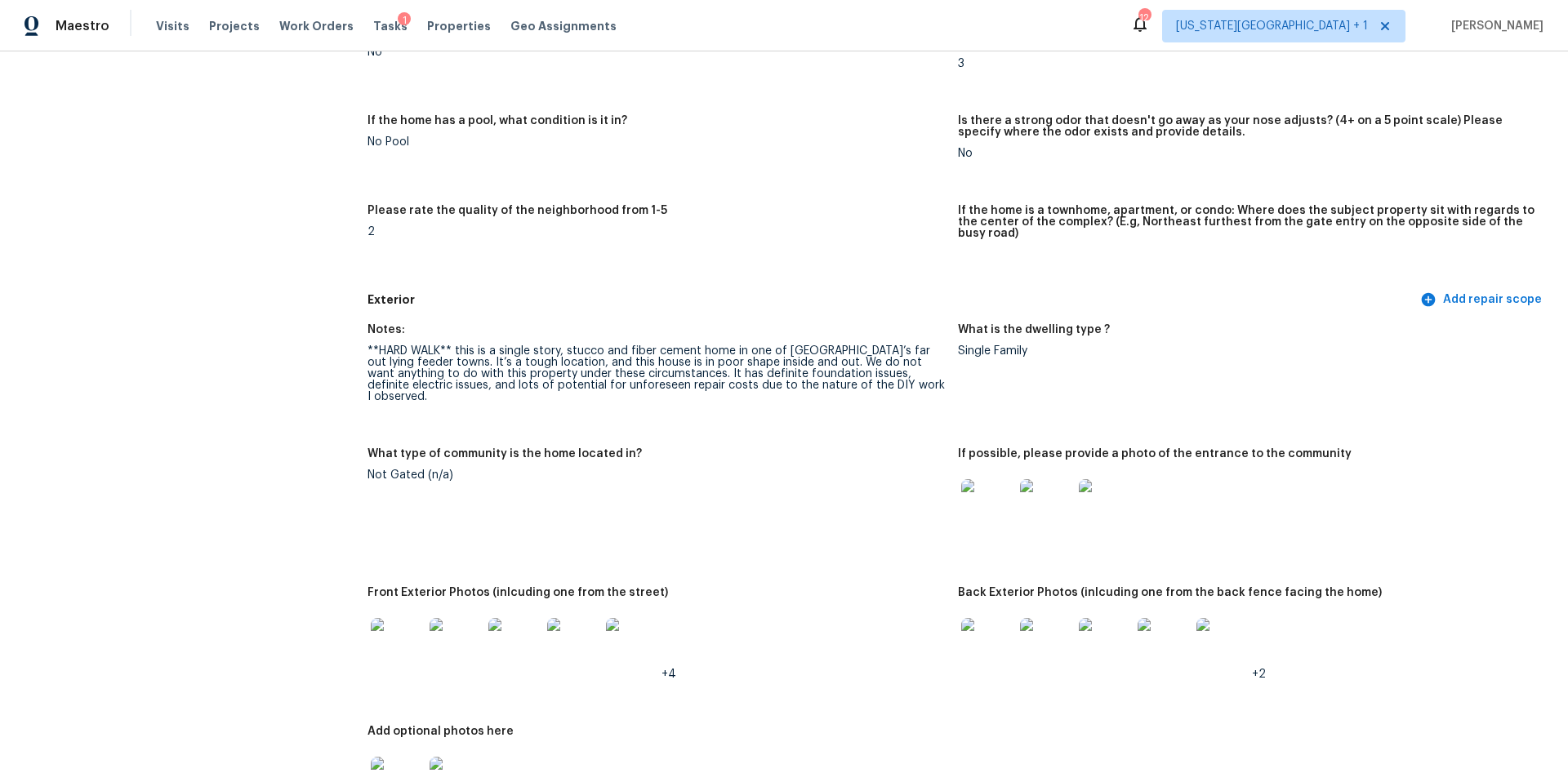
click at [396, 624] on img at bounding box center [397, 644] width 52 height 52
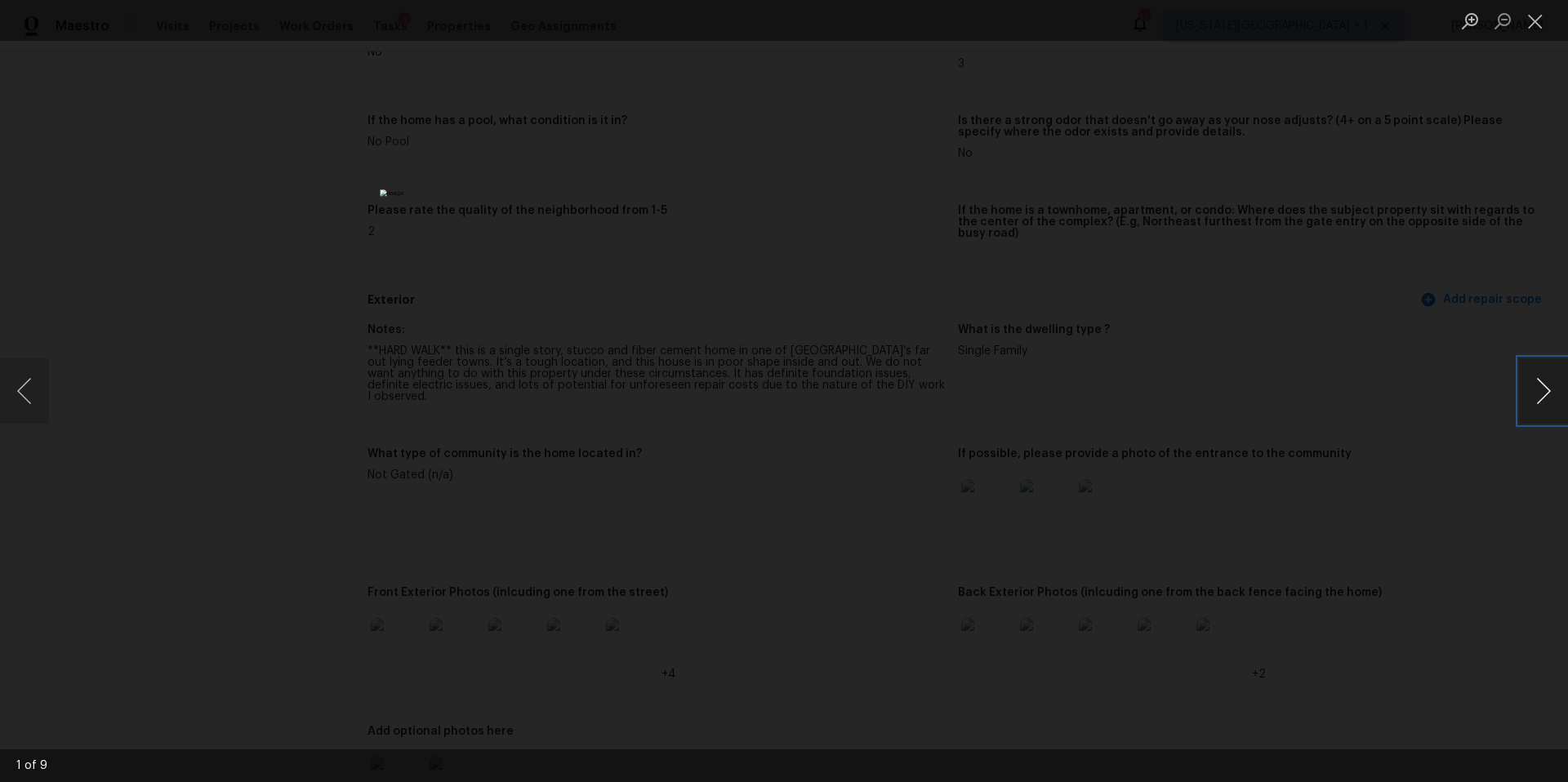
click at [1542, 396] on button "Next image" at bounding box center [1543, 391] width 49 height 65
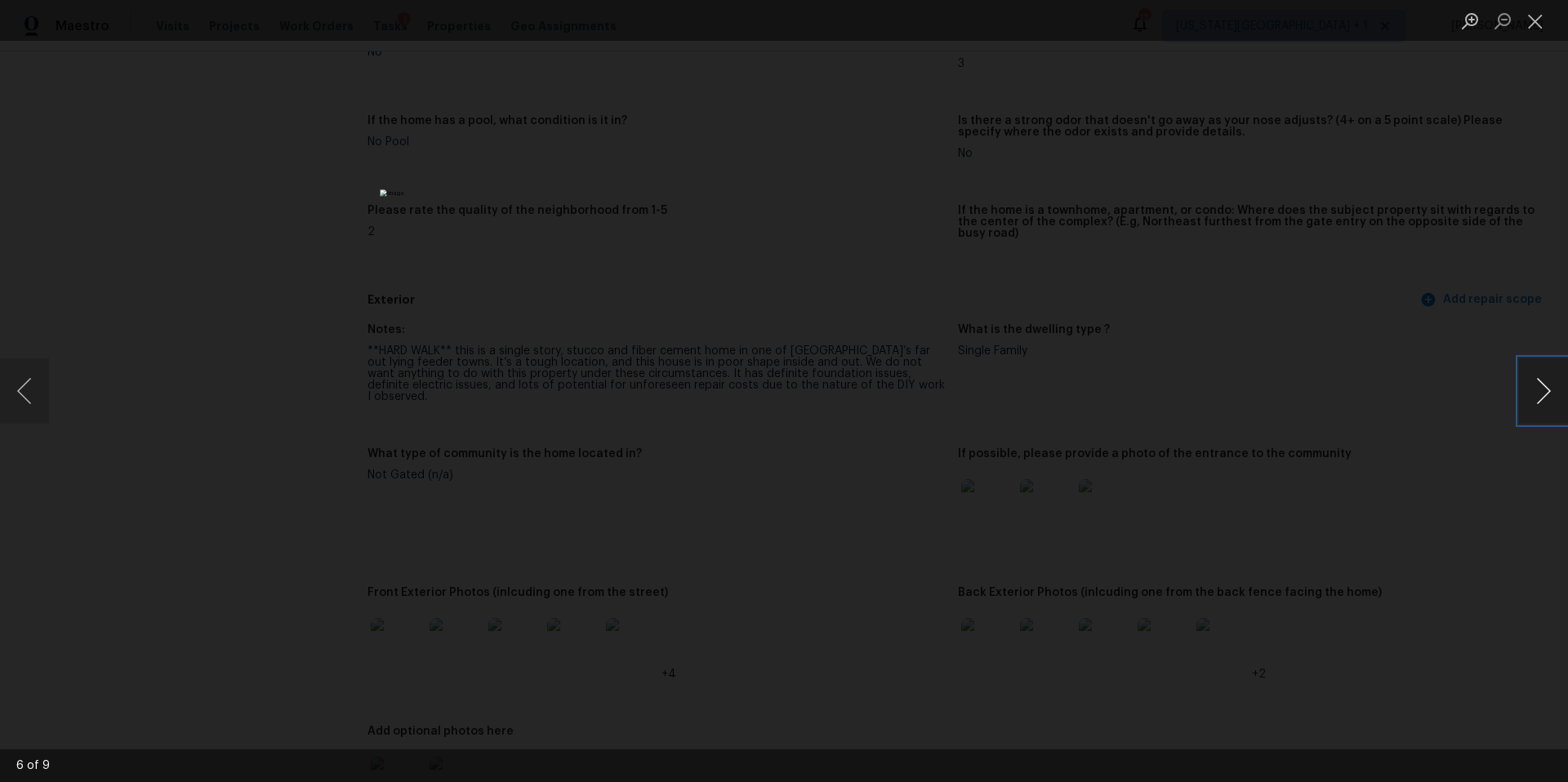
click at [1542, 396] on button "Next image" at bounding box center [1543, 391] width 49 height 65
click at [1271, 307] on div "Lightbox" at bounding box center [784, 391] width 1568 height 782
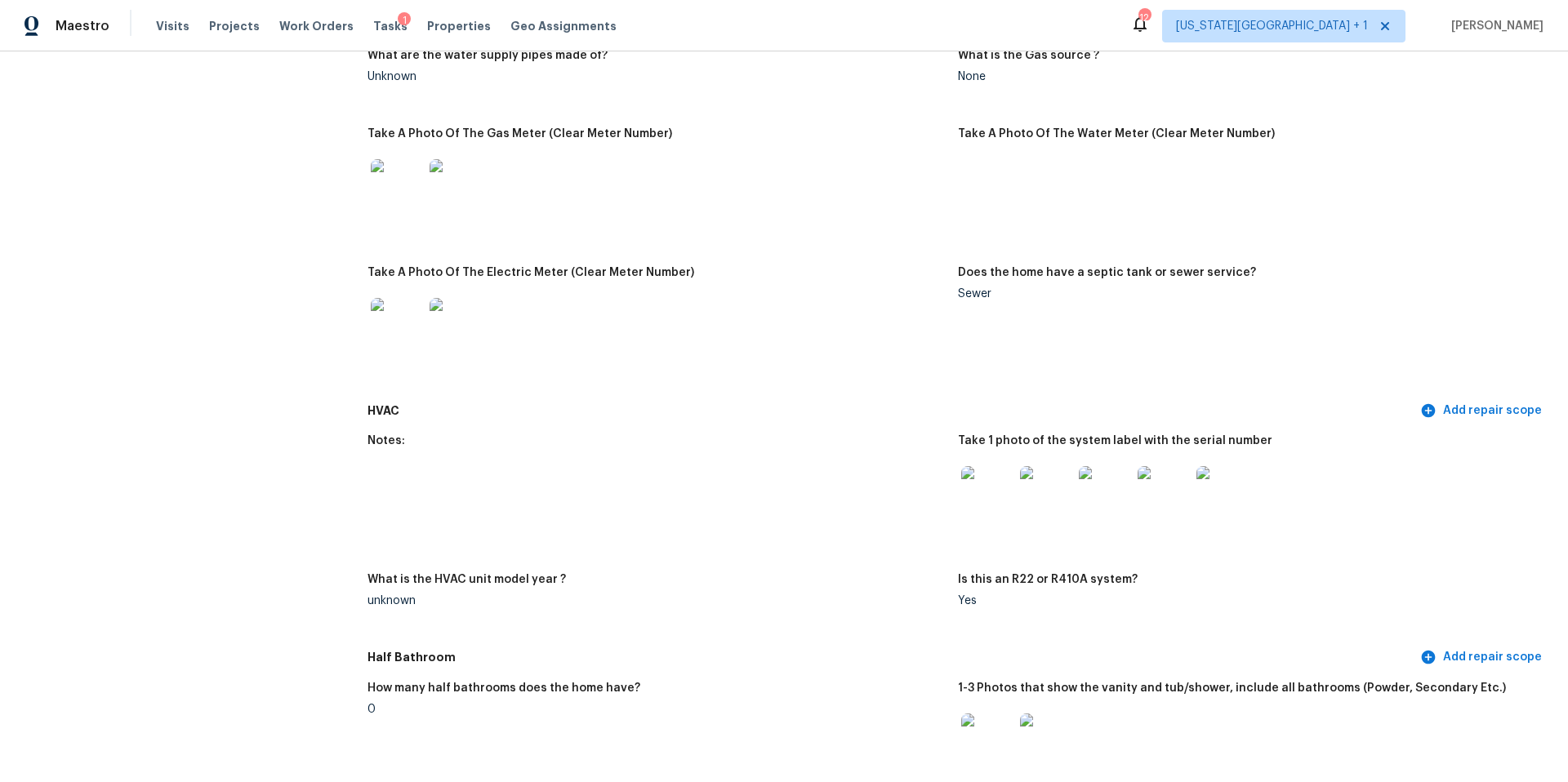
scroll to position [1359, 0]
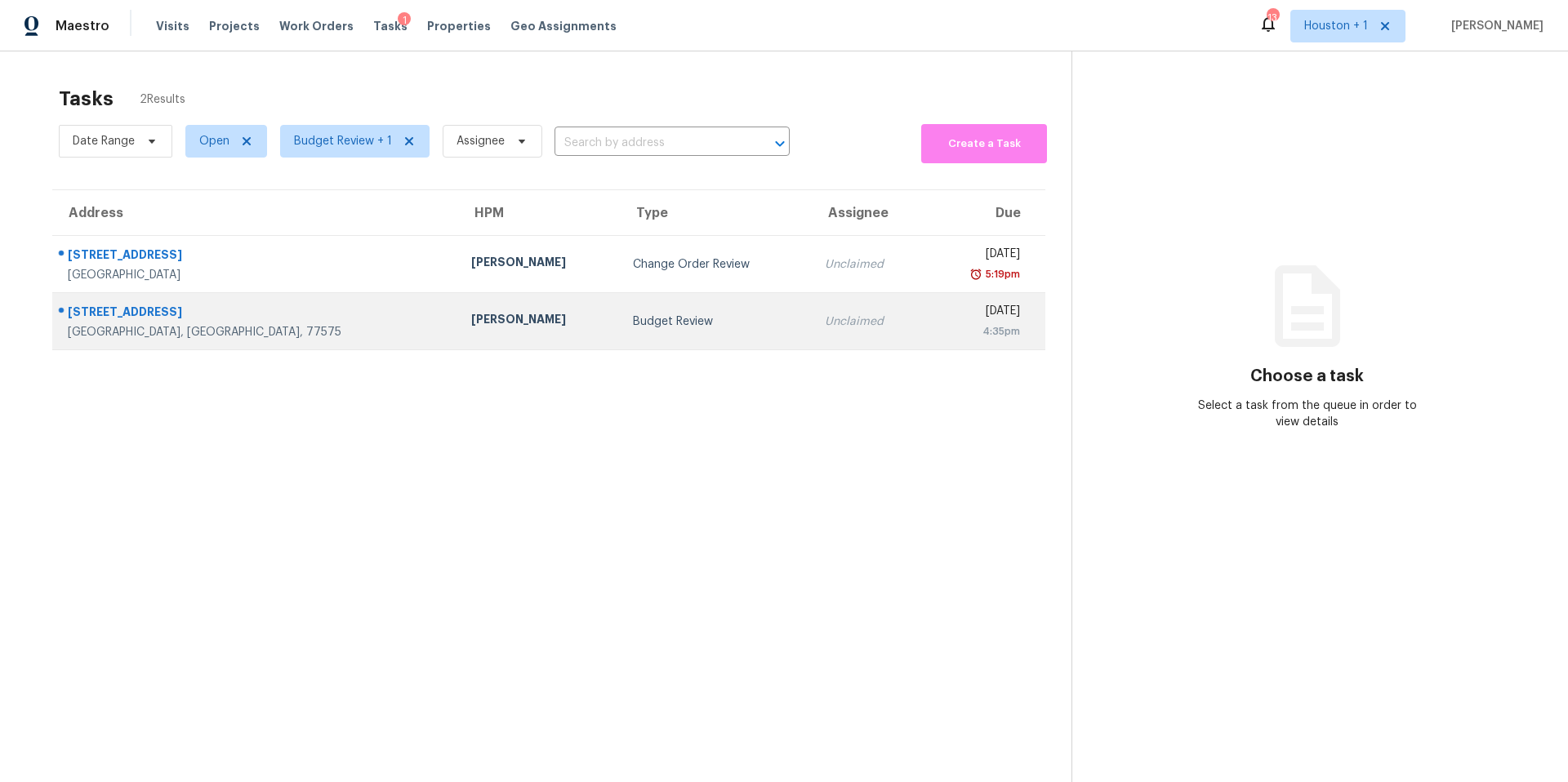
click at [471, 328] on div "[PERSON_NAME]" at bounding box center [539, 321] width 136 height 21
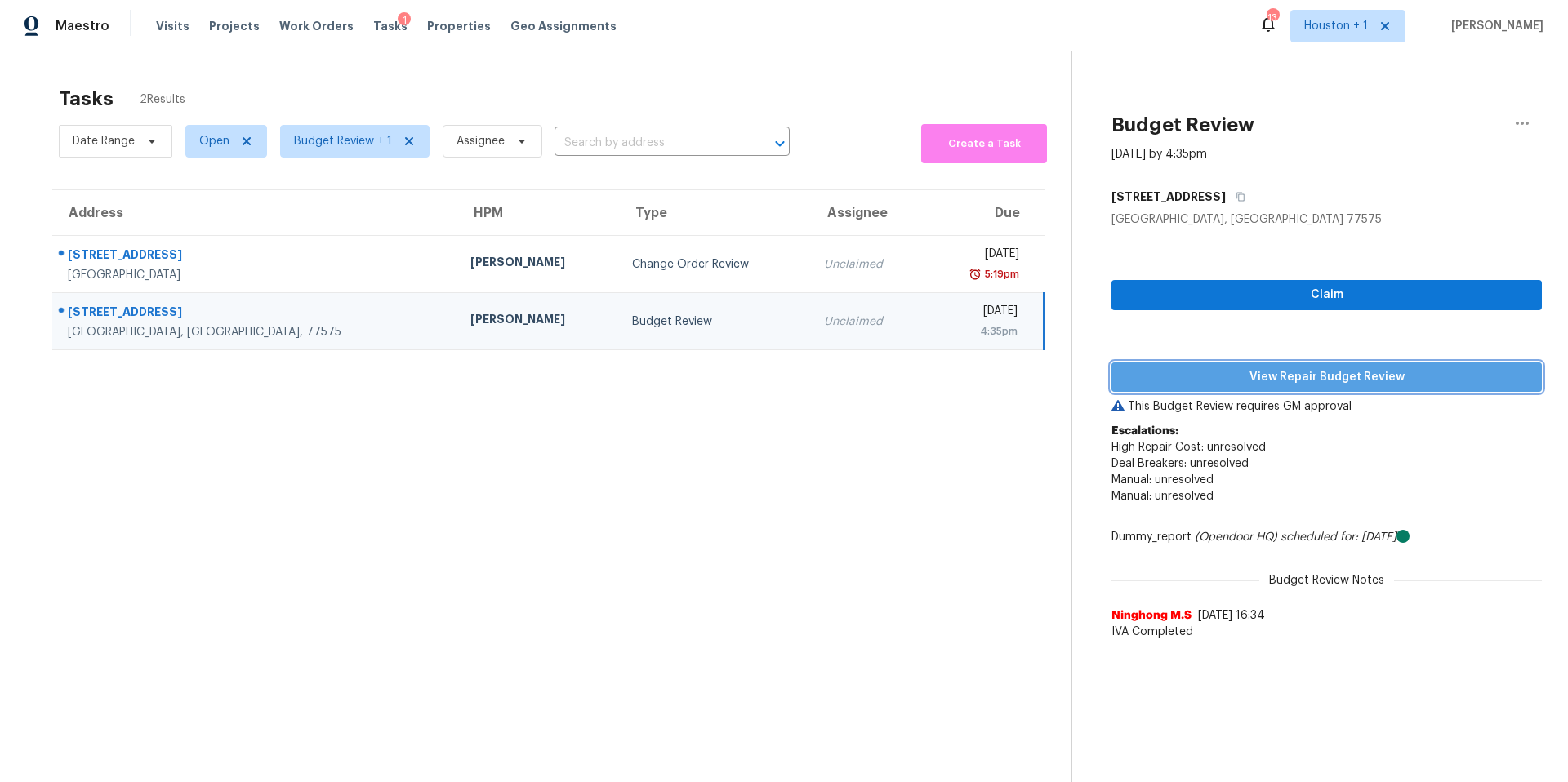
click at [1297, 380] on span "View Repair Budget Review" at bounding box center [1326, 377] width 405 height 21
